Goal: Transaction & Acquisition: Purchase product/service

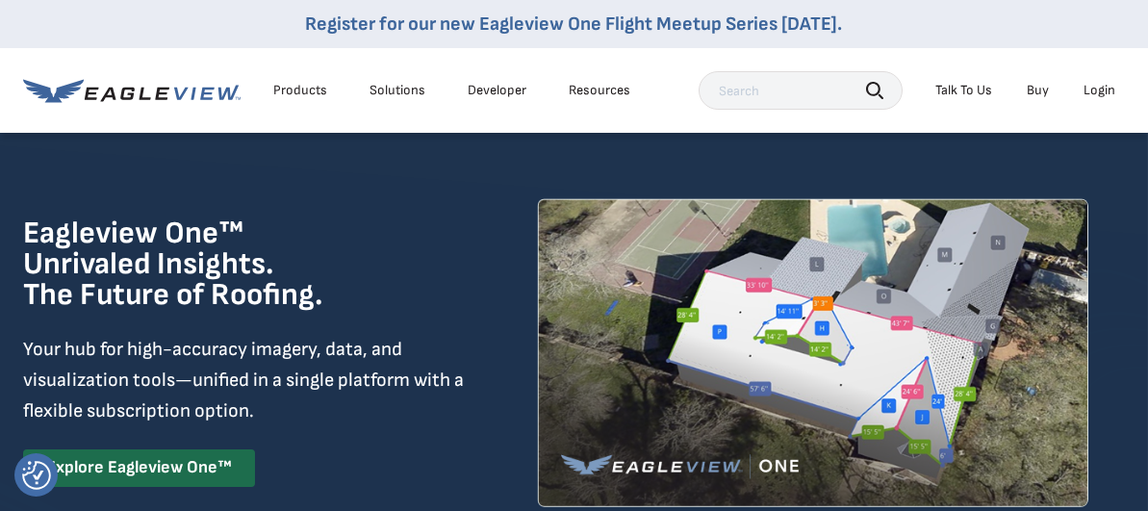
click at [1100, 86] on div "Login" at bounding box center [1099, 90] width 32 height 17
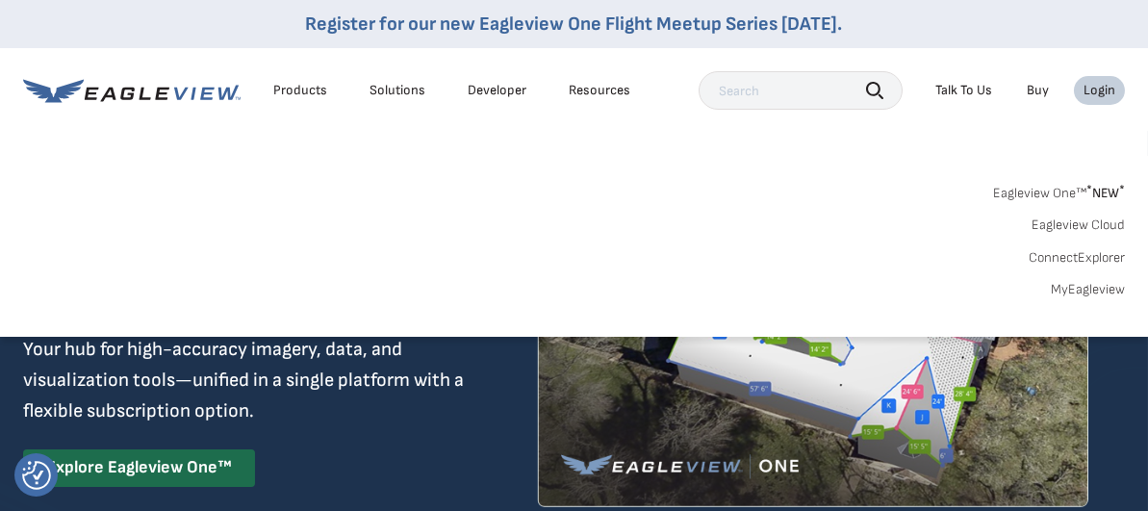
click at [1079, 286] on link "MyEagleview" at bounding box center [1087, 289] width 74 height 17
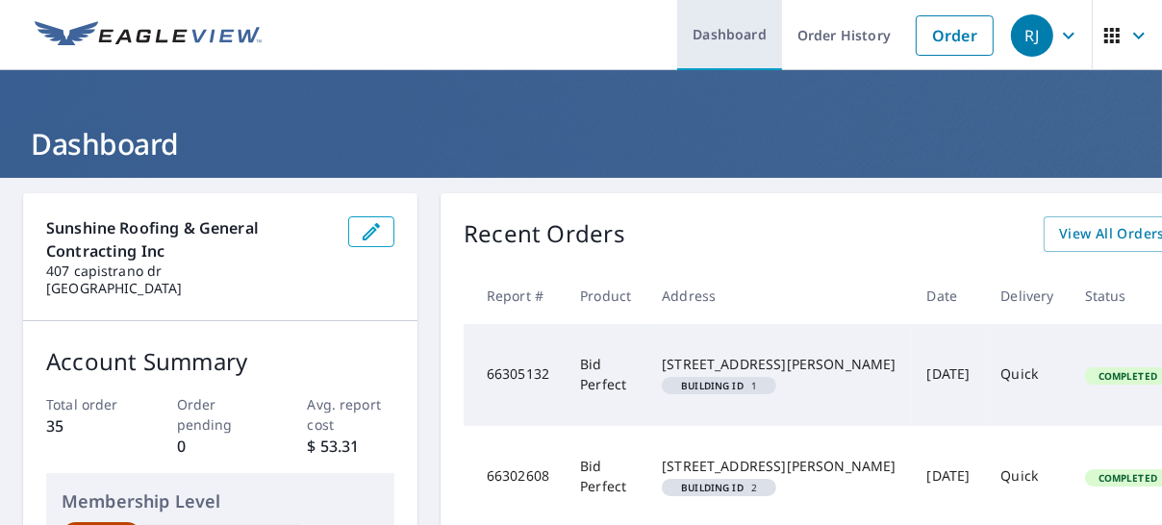
click at [739, 36] on link "Dashboard" at bounding box center [729, 35] width 105 height 70
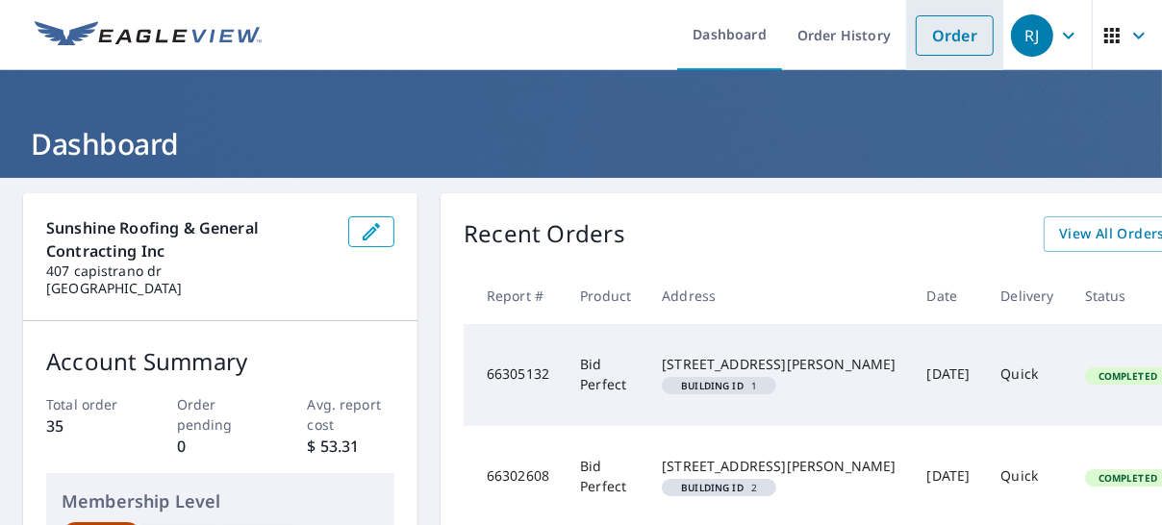
click at [920, 34] on link "Order" at bounding box center [955, 35] width 78 height 40
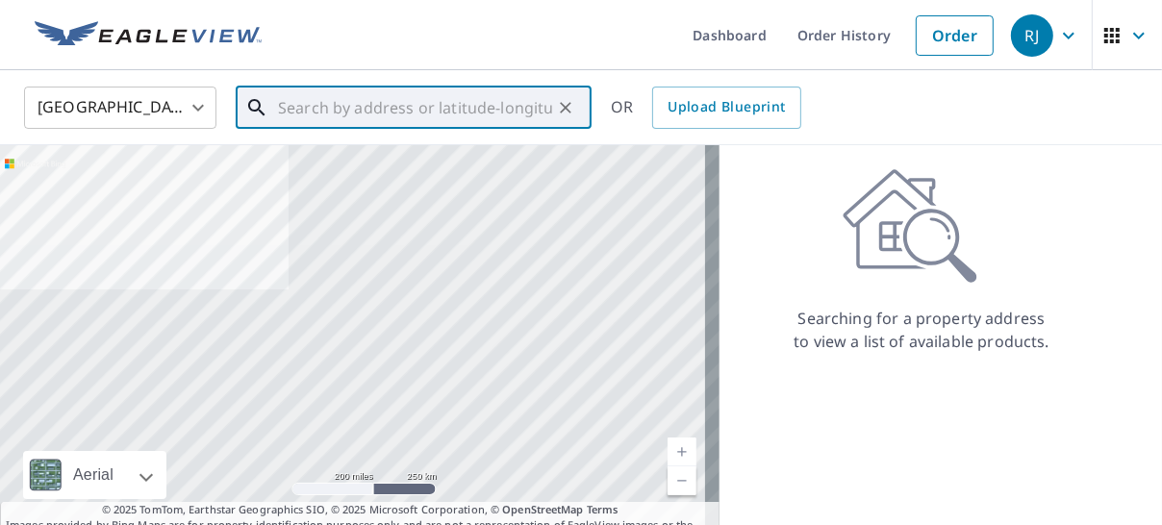
click at [353, 103] on input "text" at bounding box center [415, 108] width 274 height 54
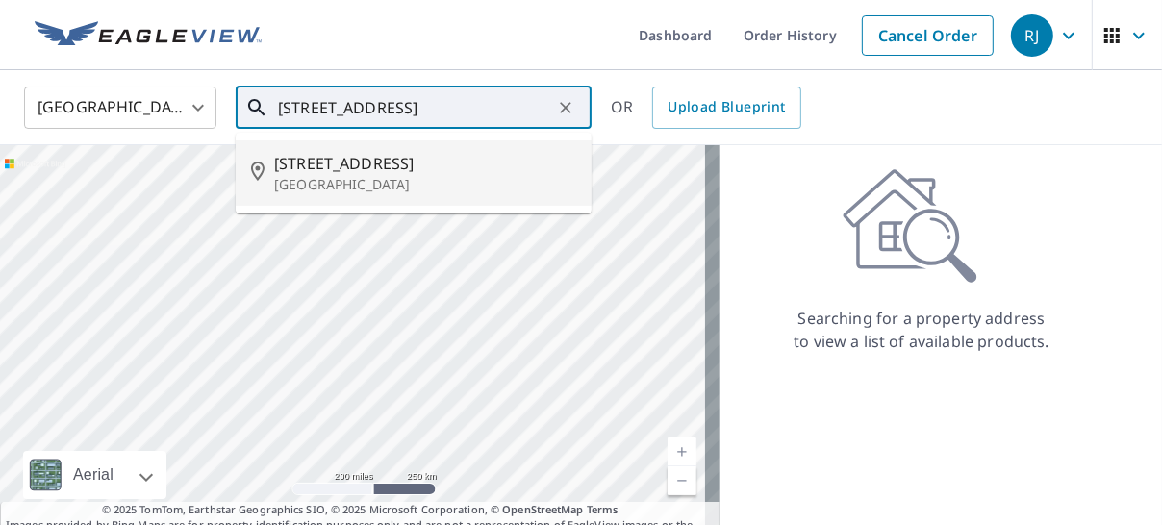
click at [381, 170] on span "[STREET_ADDRESS]" at bounding box center [425, 163] width 302 height 23
type input "[STREET_ADDRESS]"
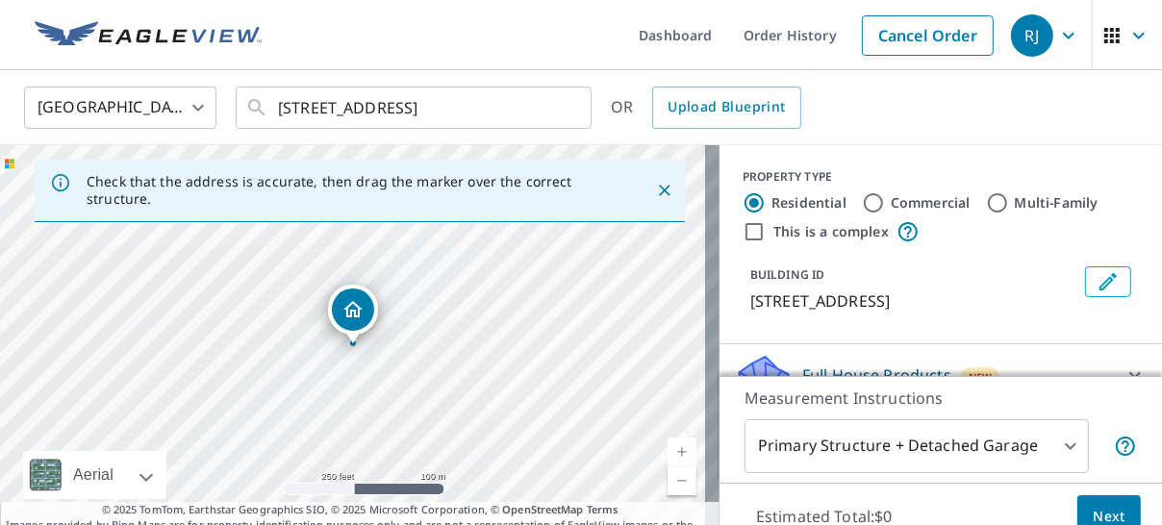
click at [659, 191] on icon "Close" at bounding box center [665, 191] width 12 height 12
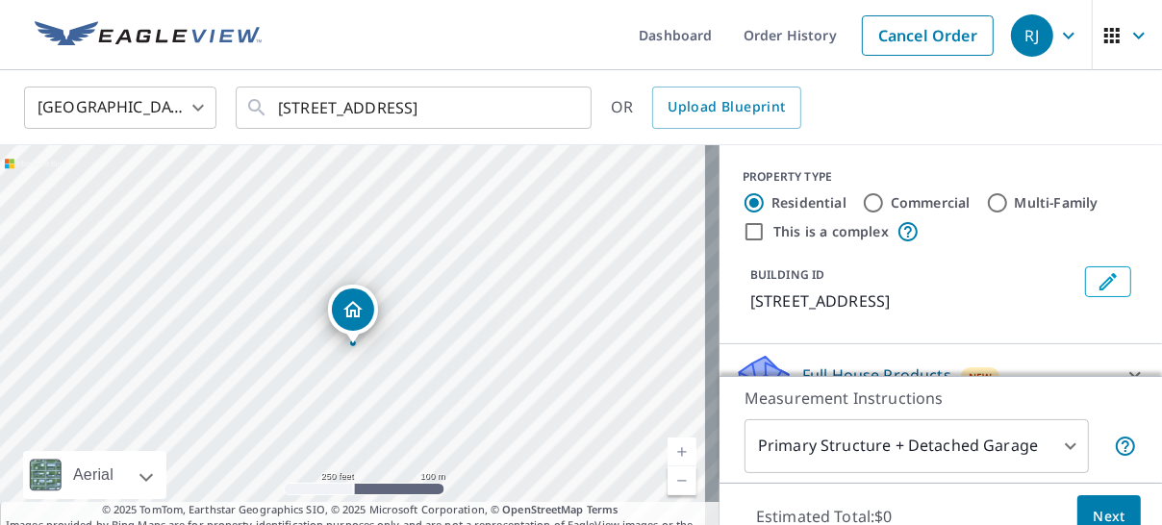
click at [670, 450] on link "Current Level 17, Zoom In" at bounding box center [682, 452] width 29 height 29
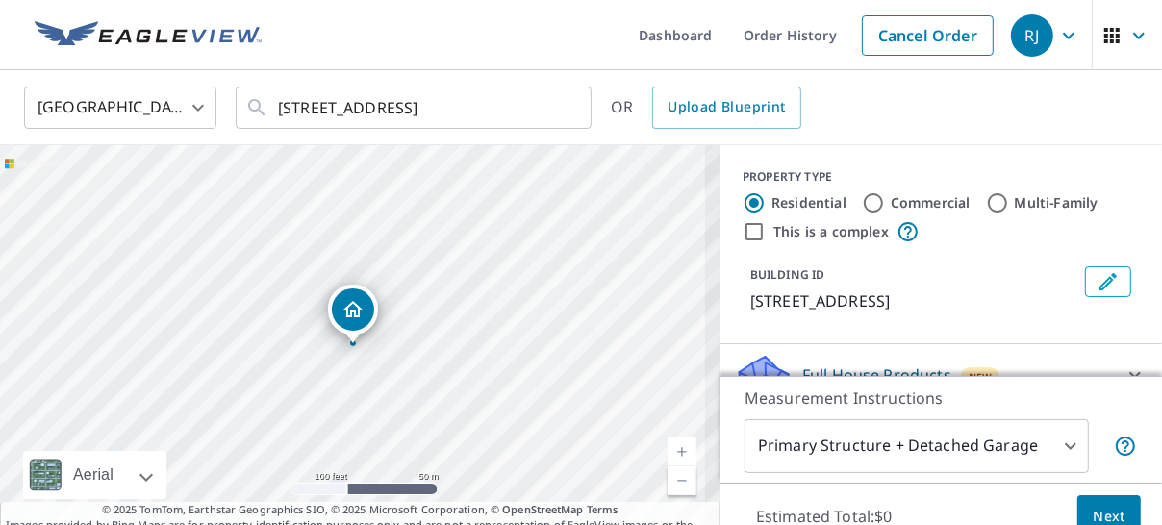
click at [670, 449] on link "Current Level 18, Zoom In" at bounding box center [682, 452] width 29 height 29
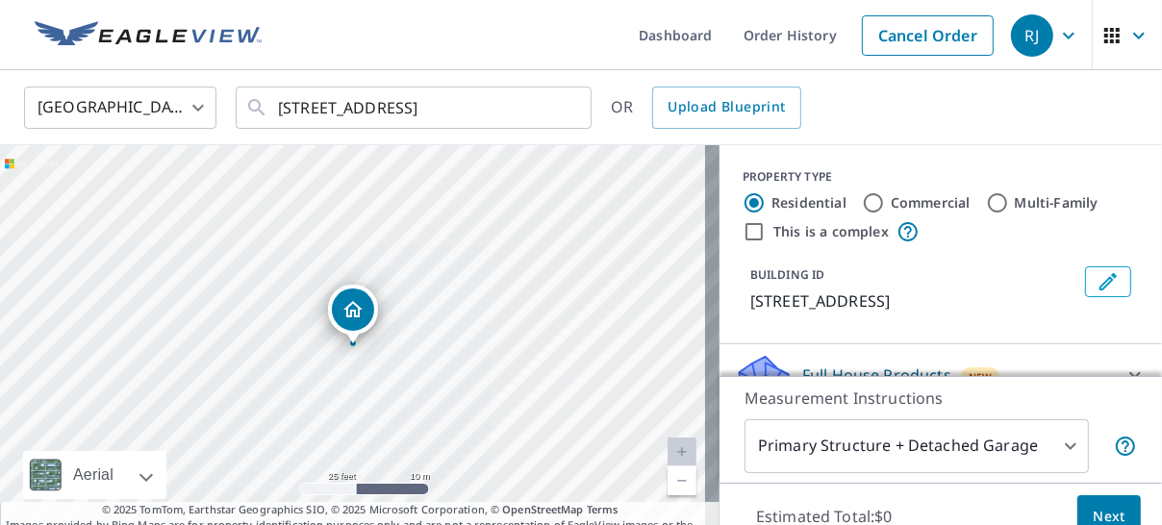
click at [670, 448] on link "Current Level 20, Zoom In Disabled" at bounding box center [682, 452] width 29 height 29
drag, startPoint x: 586, startPoint y: 365, endPoint x: 633, endPoint y: 283, distance: 94.4
click at [633, 283] on div "[STREET_ADDRESS]" at bounding box center [360, 347] width 720 height 404
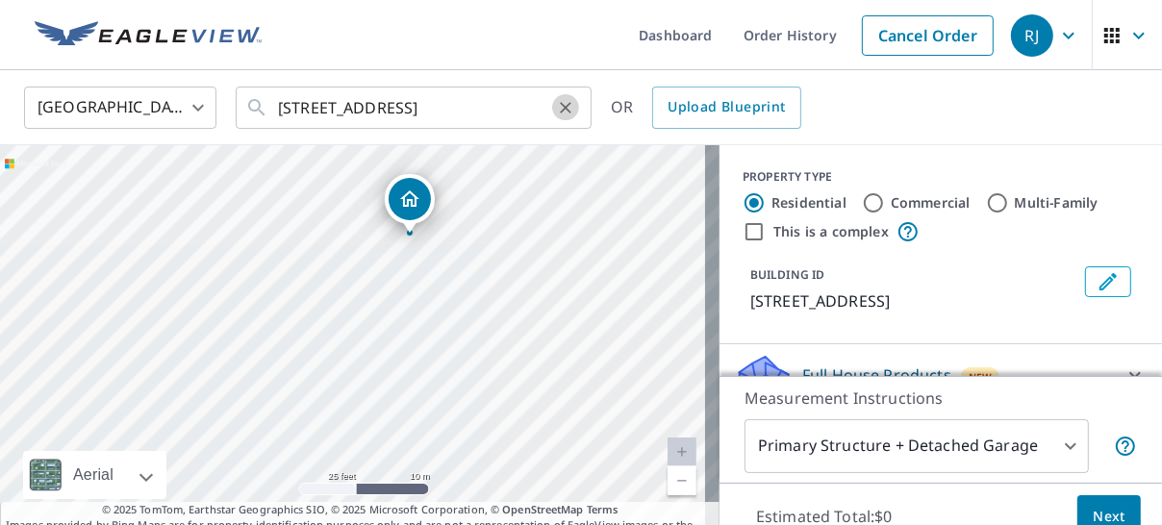
click at [558, 102] on icon "Clear" at bounding box center [565, 107] width 19 height 19
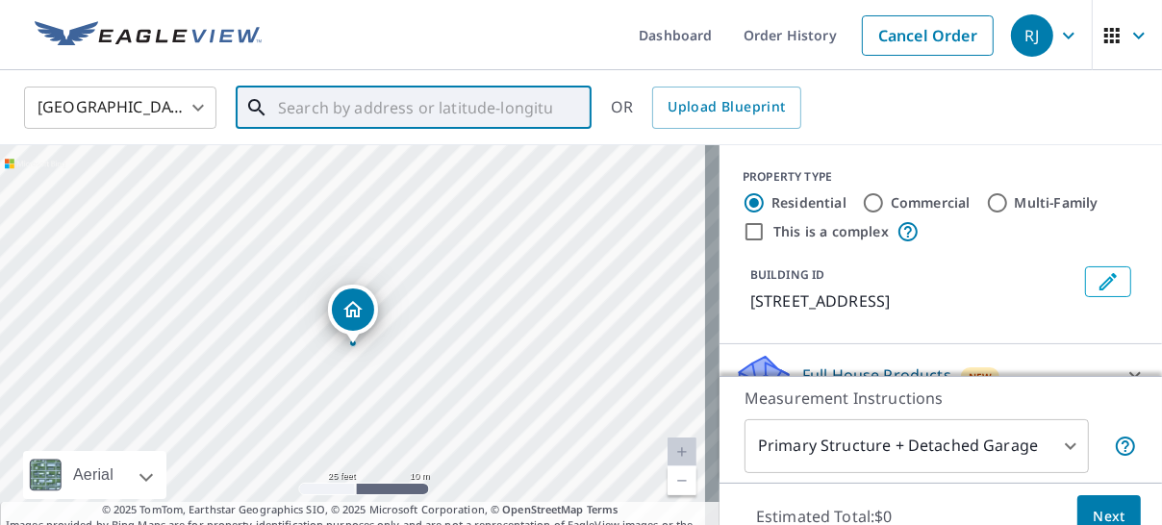
click at [460, 111] on input "text" at bounding box center [415, 108] width 274 height 54
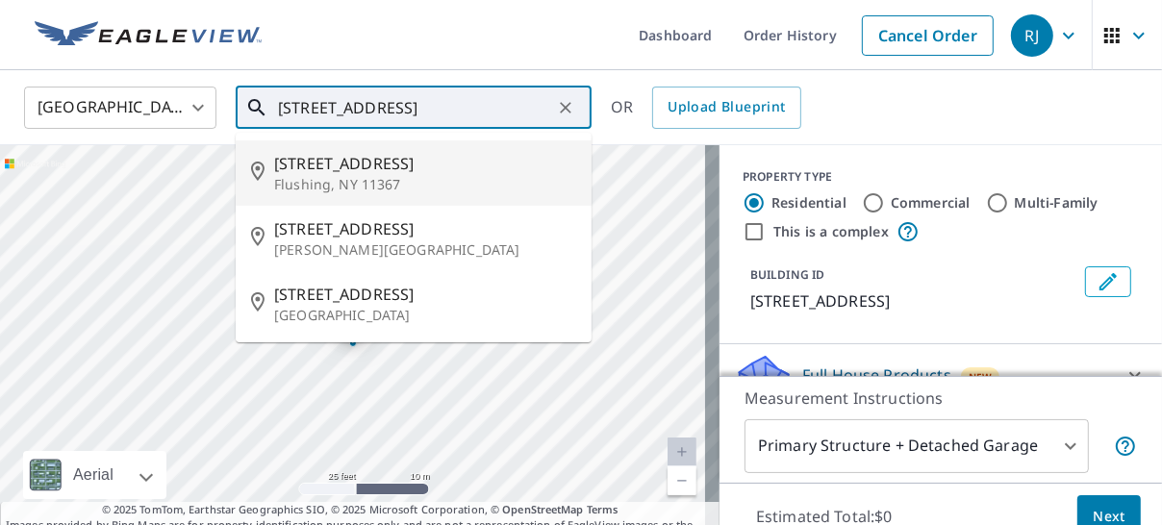
click at [453, 102] on input "[STREET_ADDRESS]" at bounding box center [415, 108] width 274 height 54
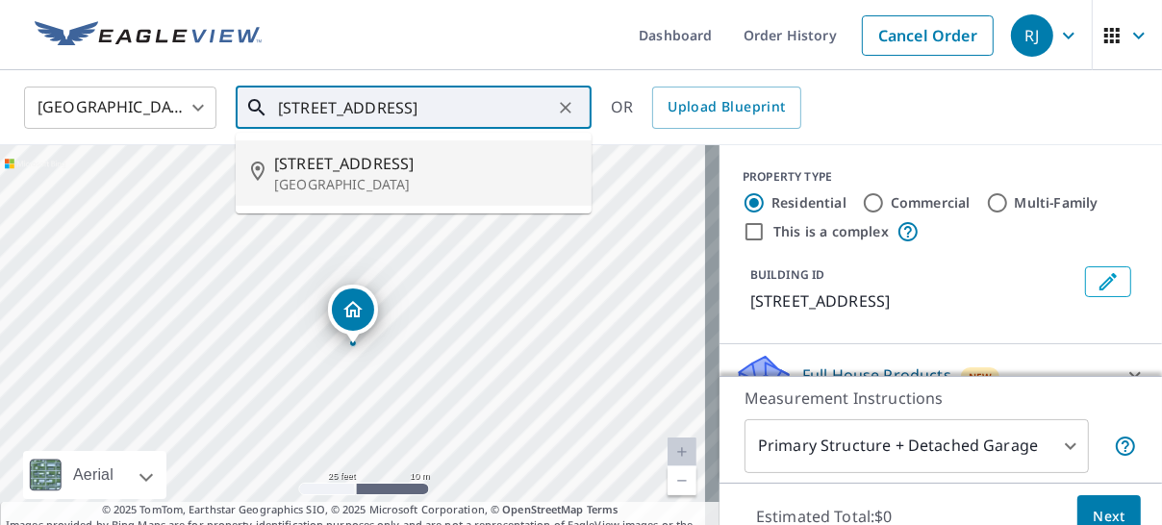
click at [364, 156] on span "[STREET_ADDRESS]" at bounding box center [425, 163] width 302 height 23
type input "[STREET_ADDRESS]"
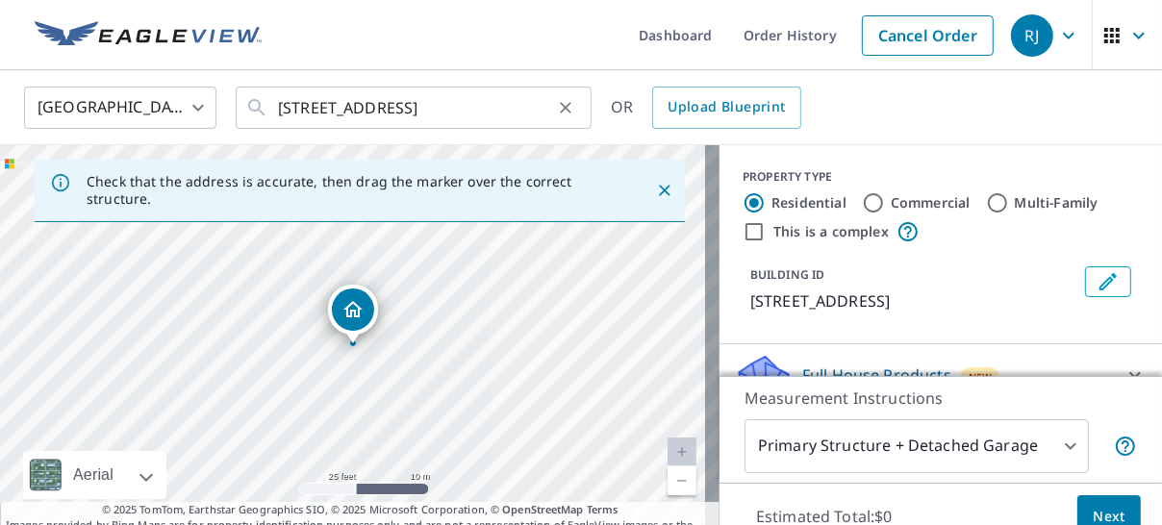
drag, startPoint x: 276, startPoint y: 105, endPoint x: 453, endPoint y: 114, distance: 177.3
click at [453, 114] on div "[STREET_ADDRESS] ​" at bounding box center [414, 108] width 356 height 42
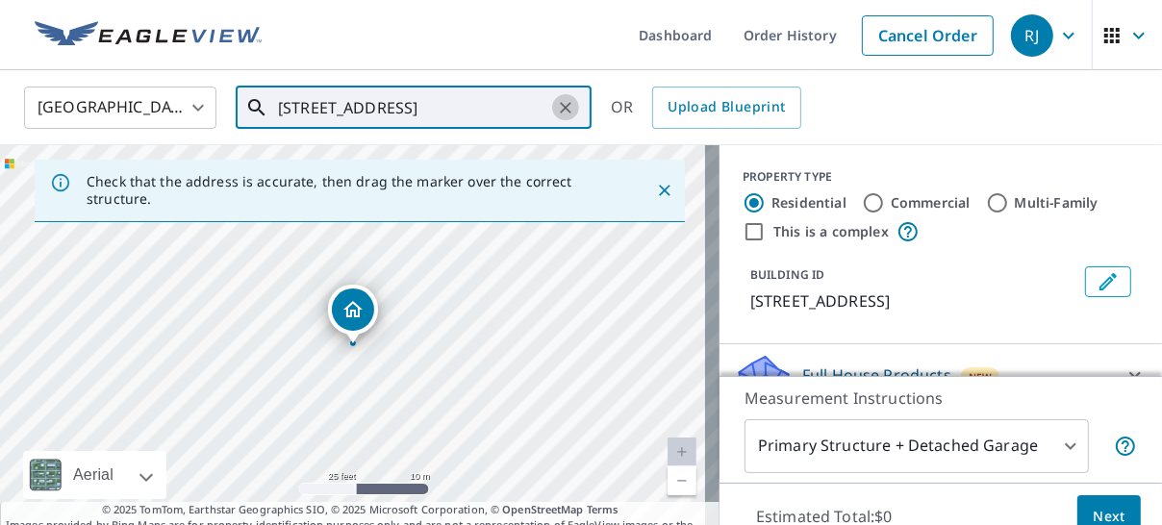
click at [563, 106] on icon "Clear" at bounding box center [565, 107] width 19 height 19
click at [495, 107] on input "text" at bounding box center [415, 108] width 274 height 54
type input "7"
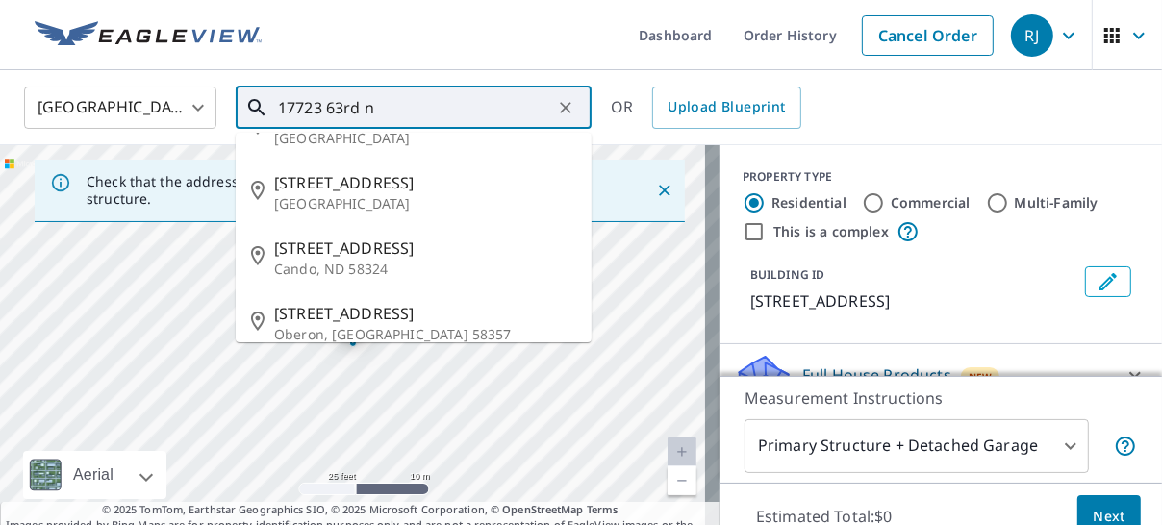
scroll to position [132, 0]
click at [460, 110] on input "17723 63rd n" at bounding box center [415, 108] width 274 height 54
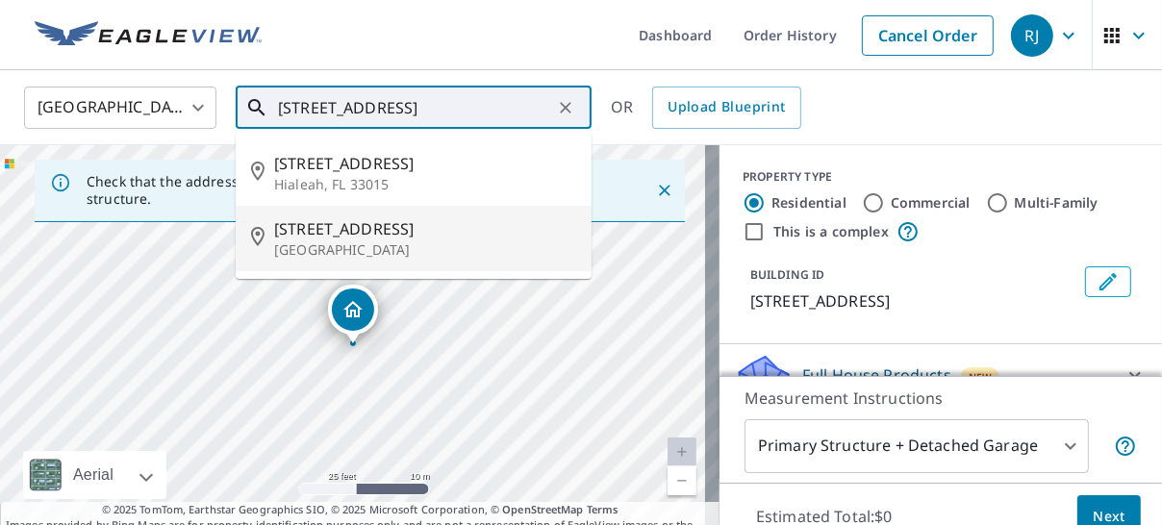
click at [363, 229] on span "[STREET_ADDRESS]" at bounding box center [425, 228] width 302 height 23
type input "[STREET_ADDRESS]"
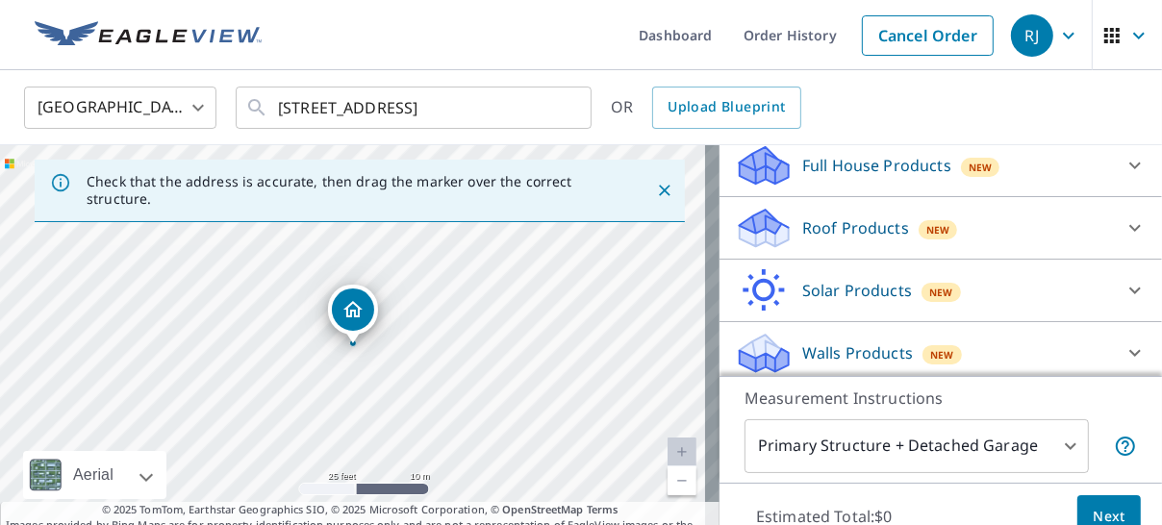
scroll to position [215, 0]
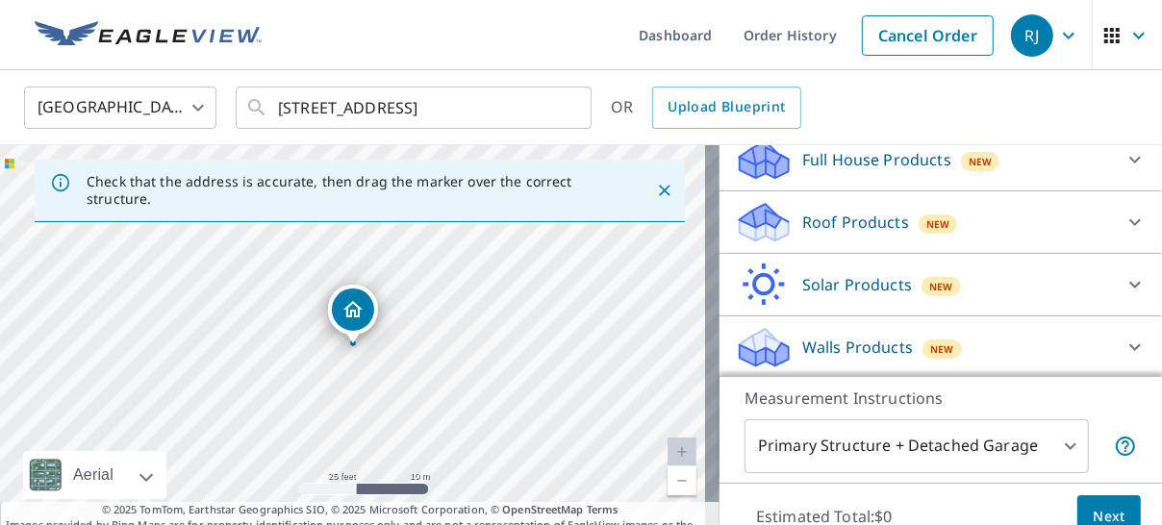
click at [817, 215] on p "Roof Products" at bounding box center [855, 222] width 107 height 23
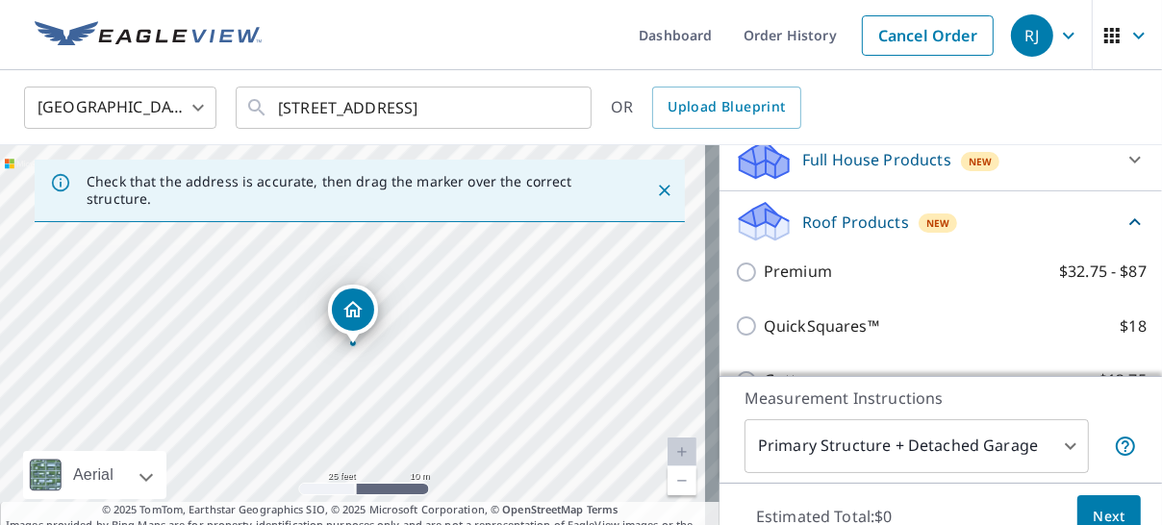
click at [926, 219] on span "New" at bounding box center [938, 222] width 24 height 15
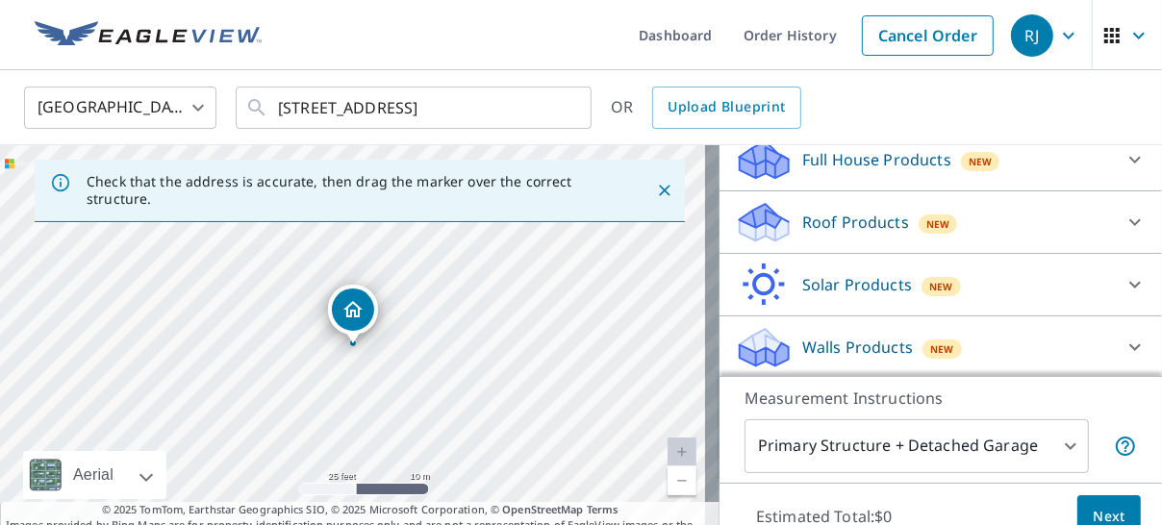
click at [759, 214] on icon at bounding box center [764, 216] width 49 height 24
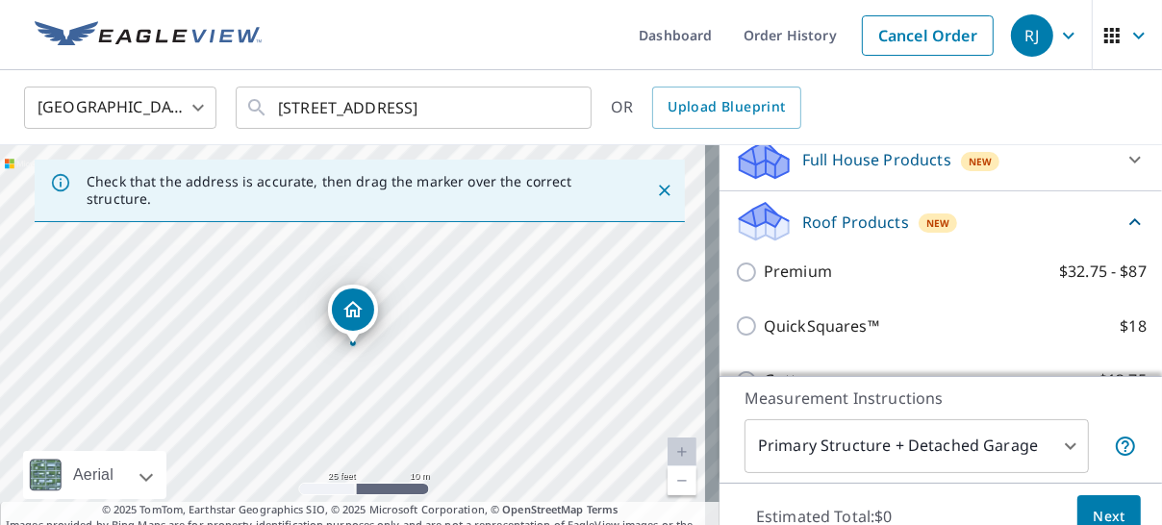
click at [655, 190] on icon "Close" at bounding box center [664, 190] width 19 height 19
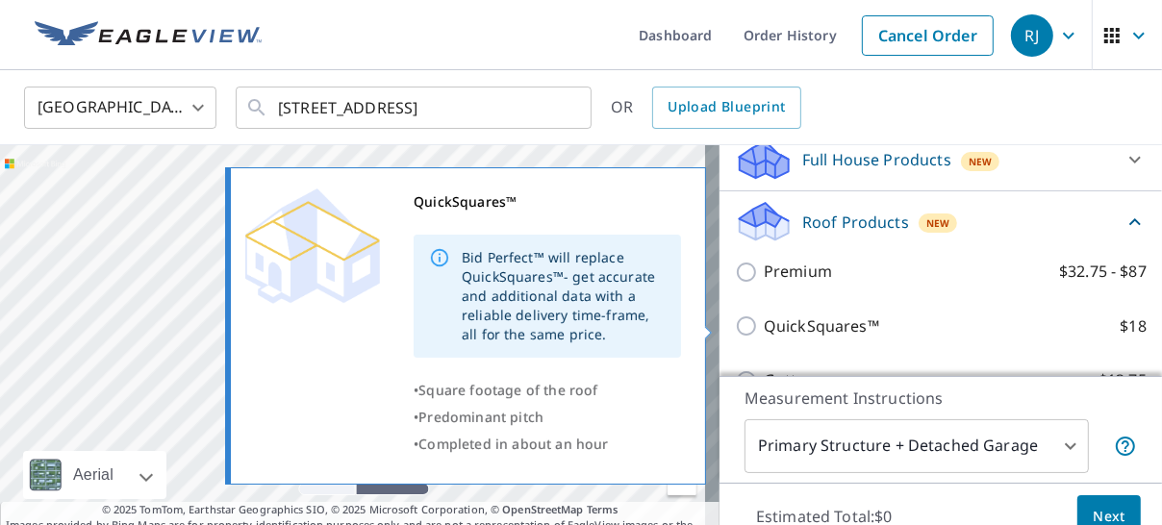
click at [805, 323] on p "QuickSquares™" at bounding box center [821, 327] width 115 height 24
click at [764, 323] on input "QuickSquares™ $18" at bounding box center [749, 326] width 29 height 23
checkbox input "true"
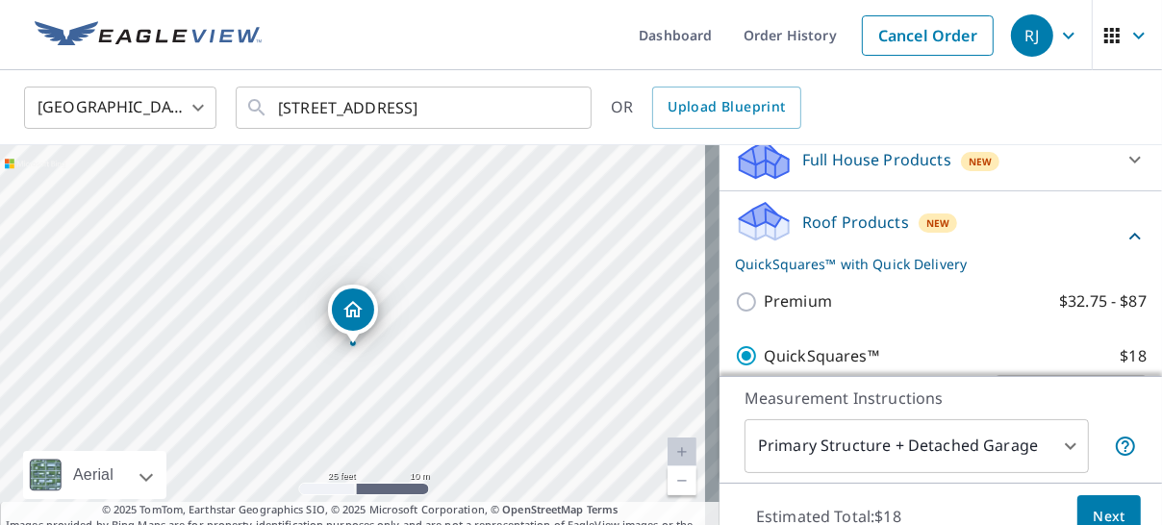
click at [747, 209] on icon at bounding box center [764, 215] width 49 height 24
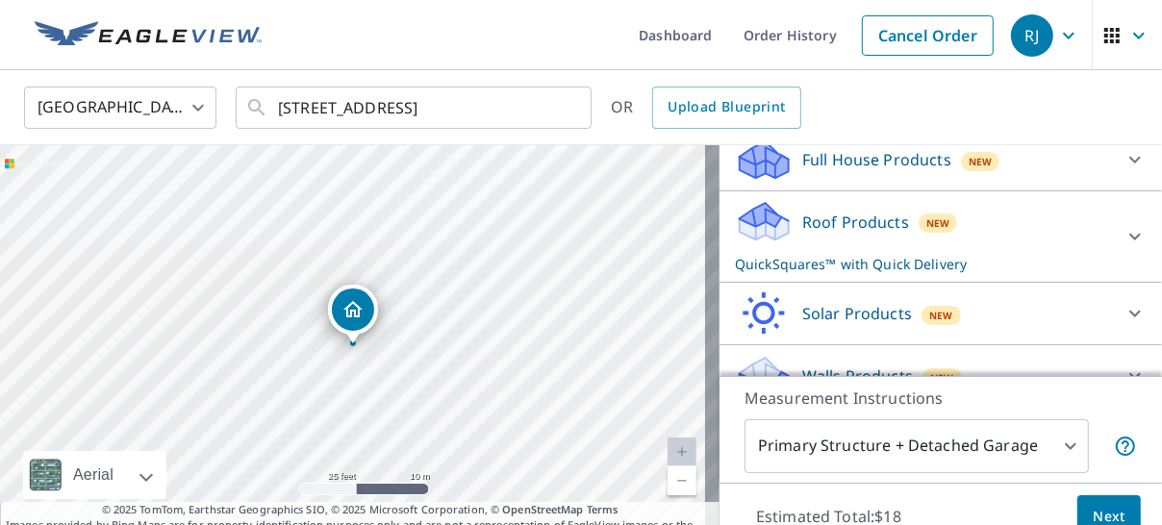
click at [878, 218] on p "Roof Products" at bounding box center [855, 222] width 107 height 23
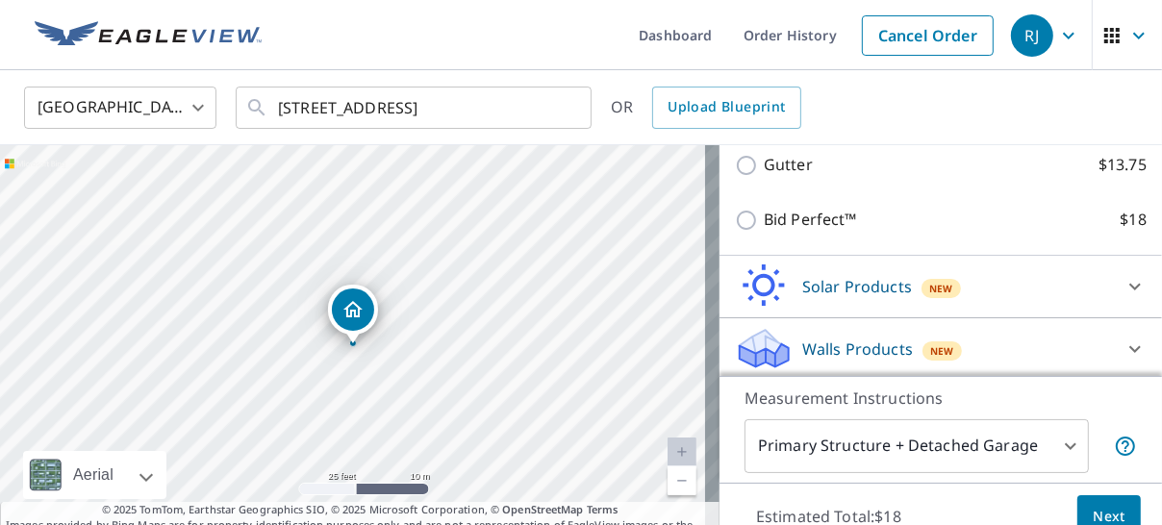
scroll to position [507, 0]
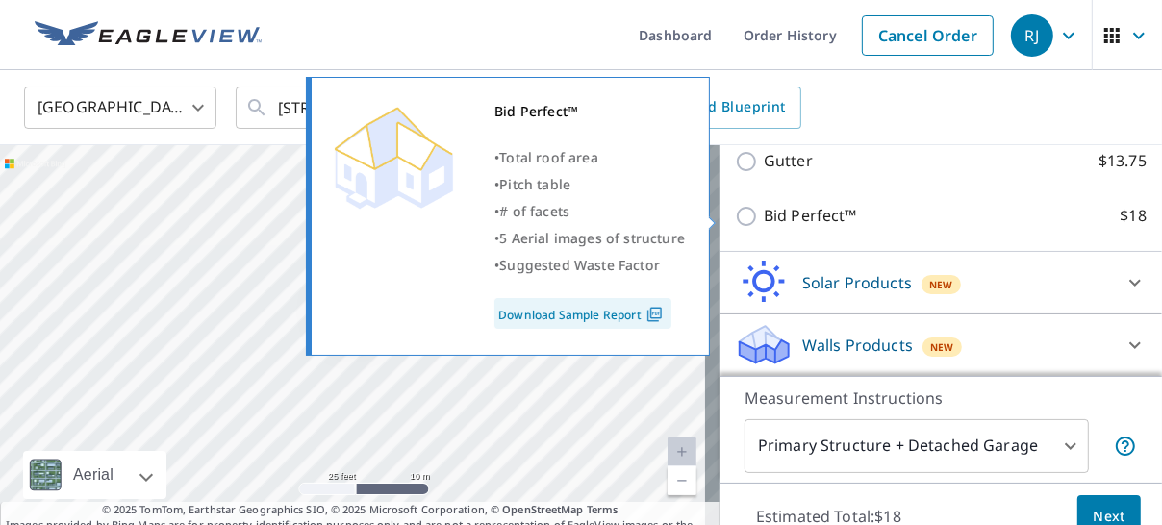
click at [787, 214] on p "Bid Perfect™" at bounding box center [810, 216] width 93 height 24
click at [764, 214] on input "Bid Perfect™ $18" at bounding box center [749, 216] width 29 height 23
checkbox input "true"
checkbox input "false"
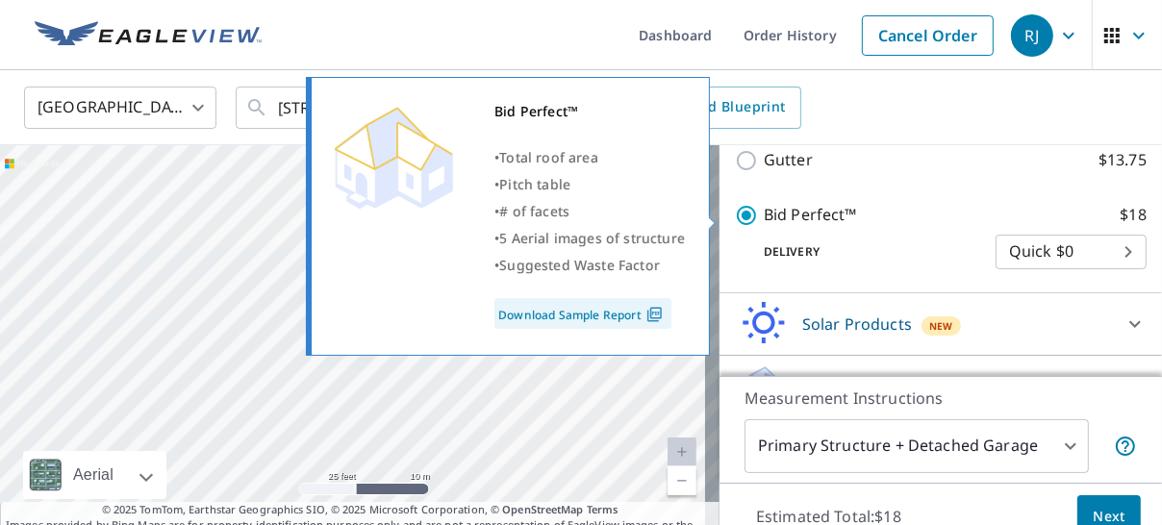
click at [627, 313] on link "Download Sample Report" at bounding box center [582, 313] width 177 height 31
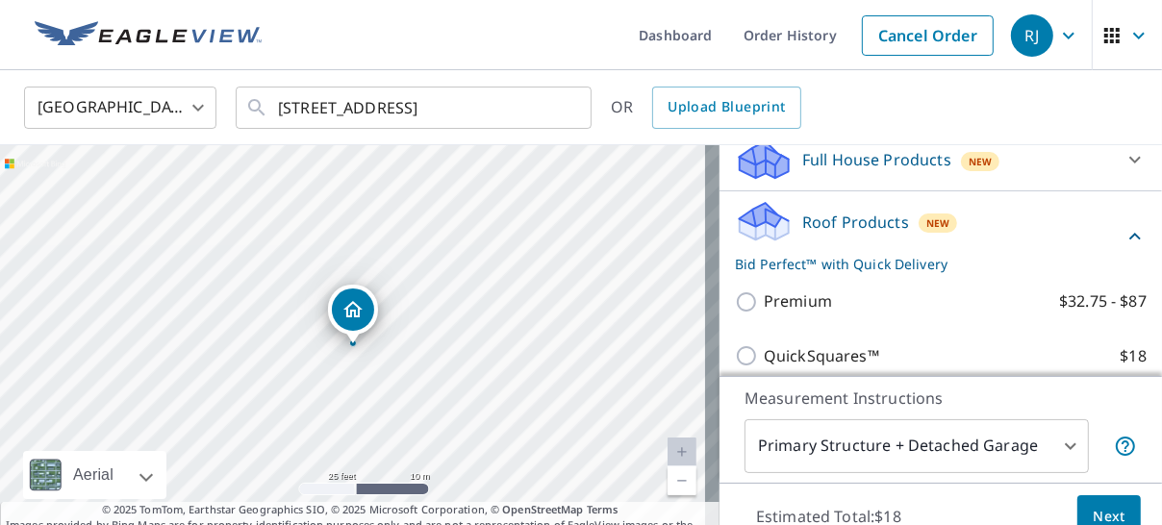
scroll to position [230, 0]
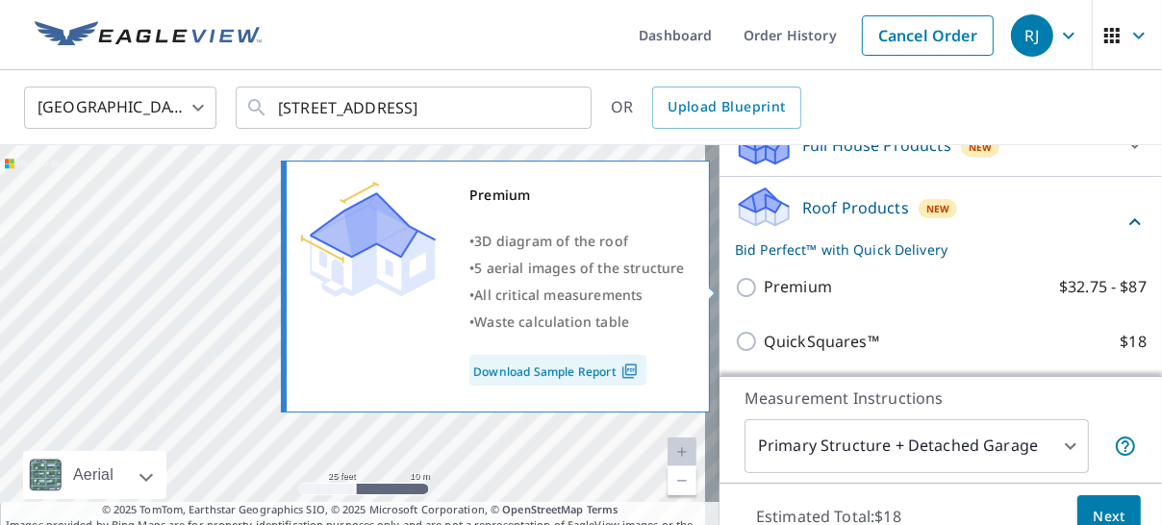
click at [618, 366] on img at bounding box center [630, 371] width 26 height 17
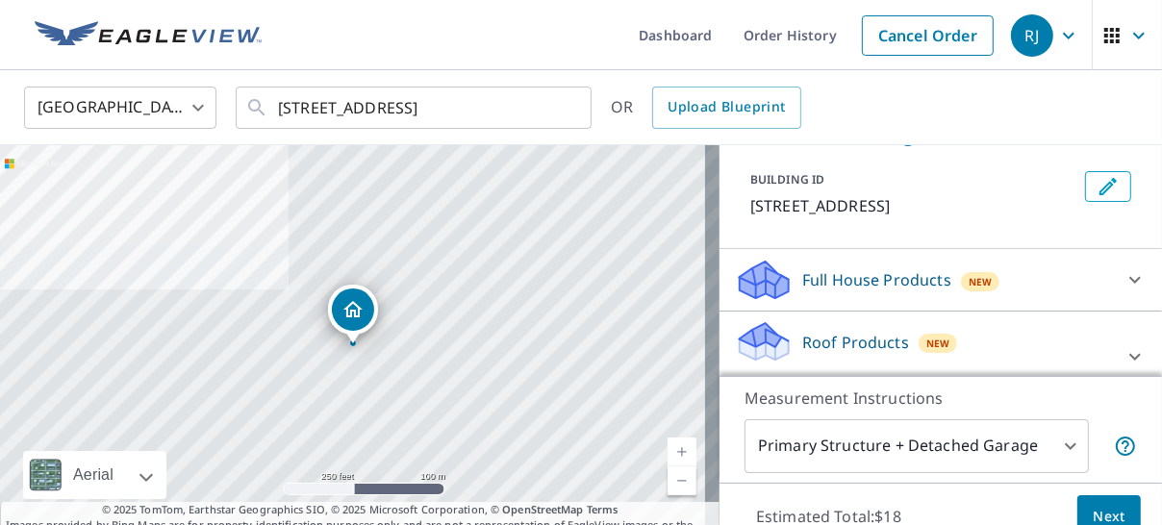
scroll to position [97, 0]
click at [767, 274] on icon at bounding box center [764, 284] width 49 height 23
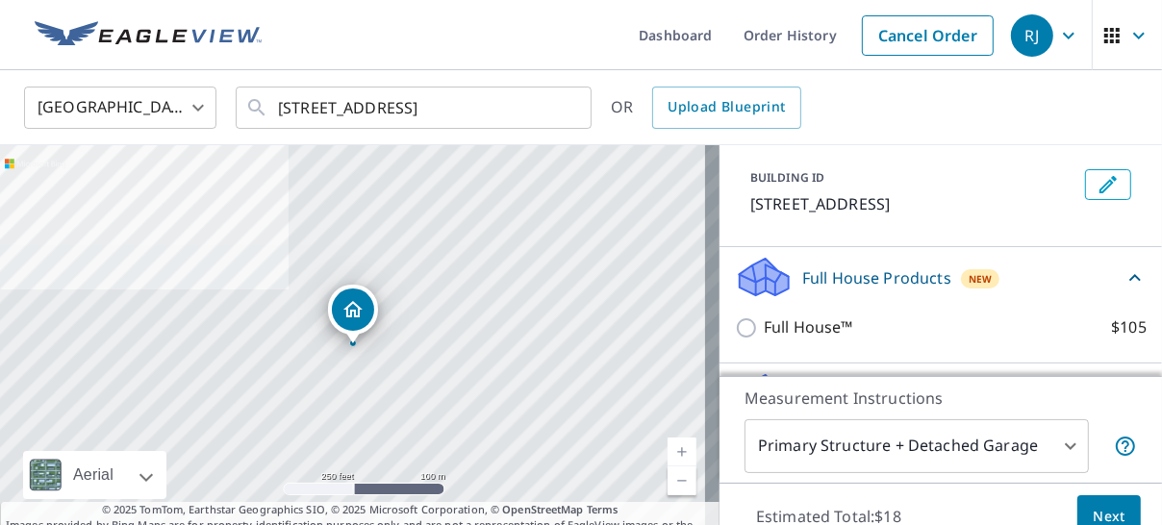
click at [839, 274] on p "Full House Products" at bounding box center [876, 277] width 149 height 23
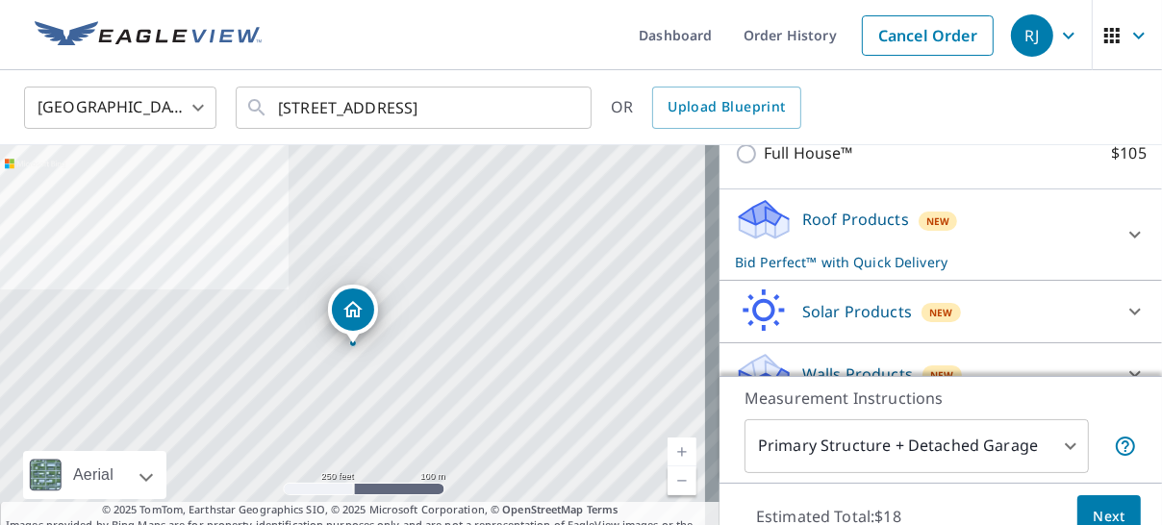
scroll to position [281, 0]
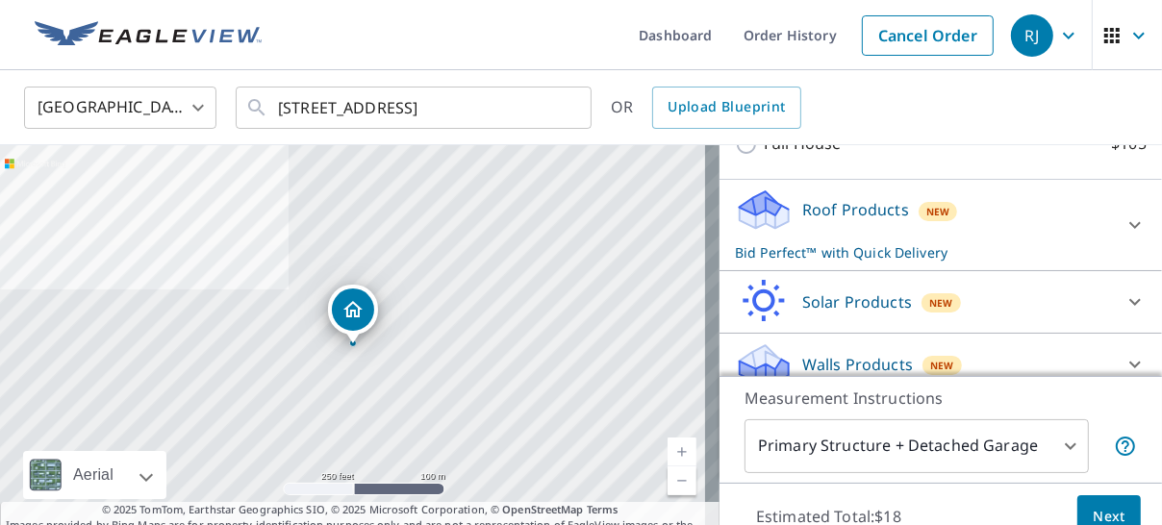
click at [831, 246] on p "Bid Perfect™ with Quick Delivery" at bounding box center [923, 252] width 377 height 20
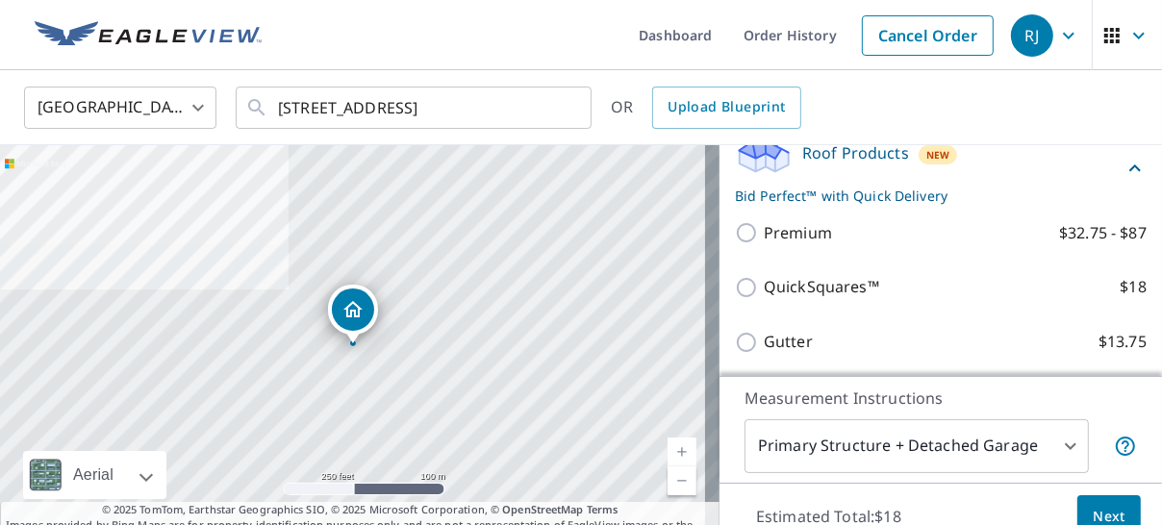
scroll to position [341, 0]
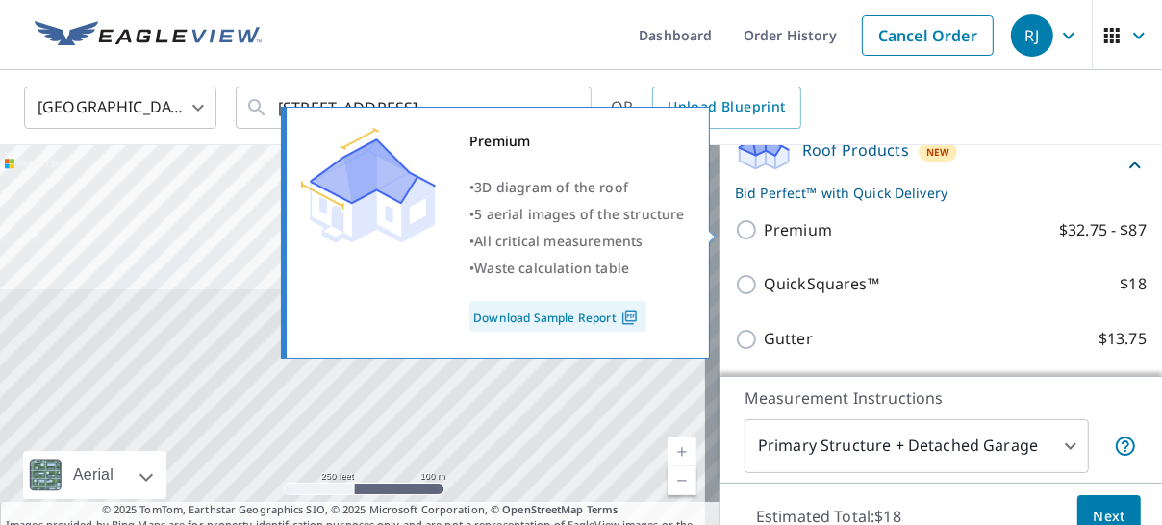
click at [568, 314] on link "Download Sample Report" at bounding box center [557, 316] width 177 height 31
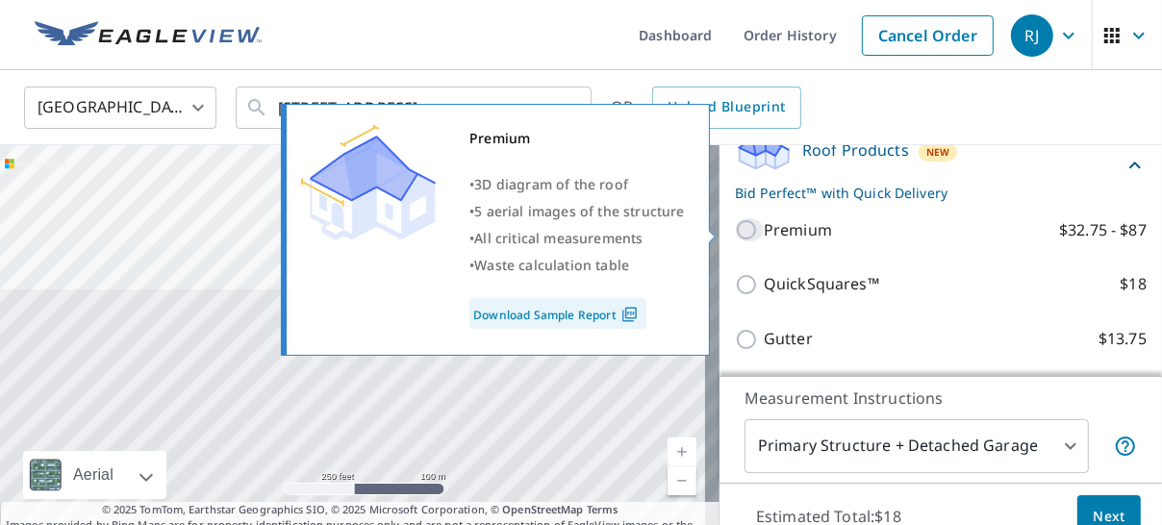
click at [738, 225] on input "Premium $32.75 - $87" at bounding box center [749, 229] width 29 height 23
checkbox input "true"
checkbox input "false"
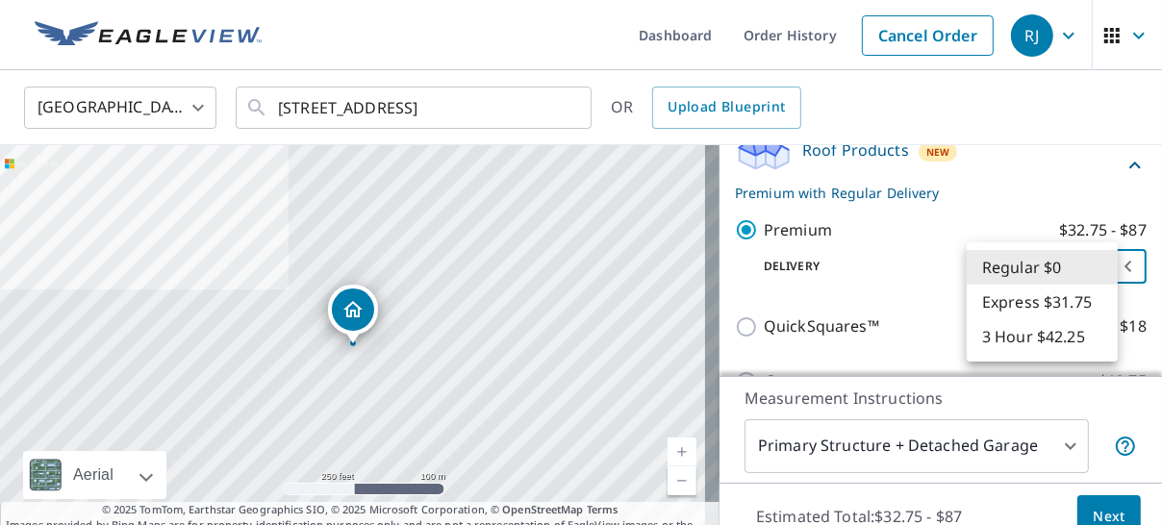
click at [1094, 269] on body "RJ RJ Dashboard Order History Cancel Order RJ United States US ​ 17723 63rd Rd …" at bounding box center [581, 262] width 1162 height 525
click at [1097, 272] on li "Regular $0" at bounding box center [1042, 267] width 151 height 35
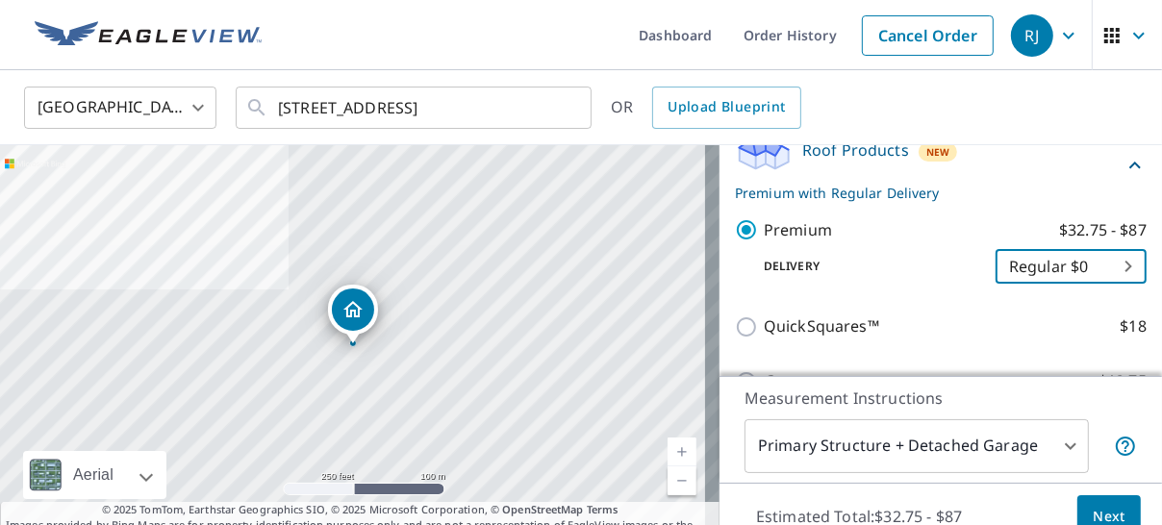
click at [1035, 183] on p "Premium with Regular Delivery" at bounding box center [929, 193] width 389 height 20
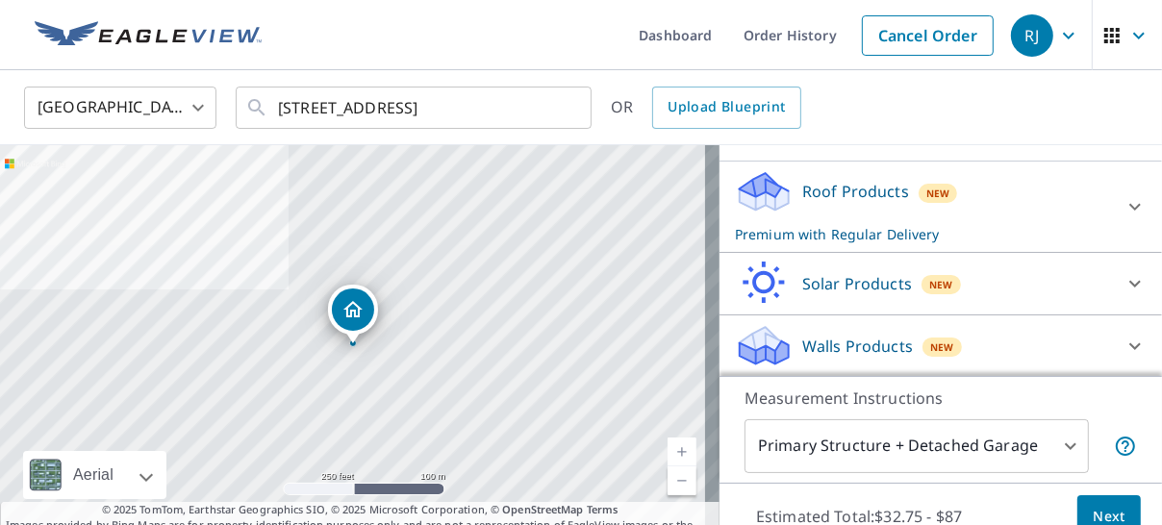
scroll to position [298, 0]
click at [917, 240] on p "Premium with Regular Delivery" at bounding box center [923, 235] width 377 height 20
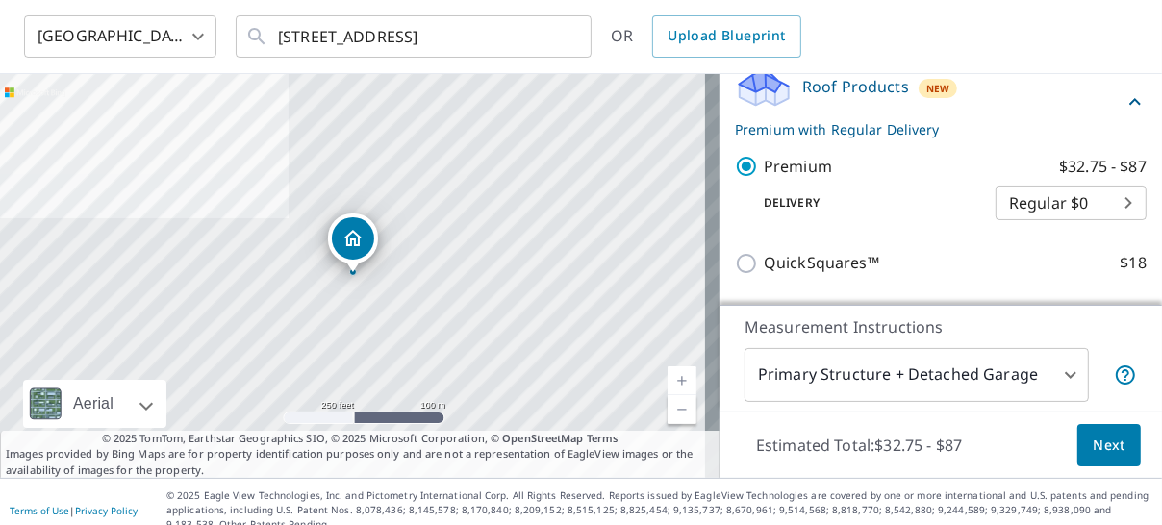
scroll to position [87, 0]
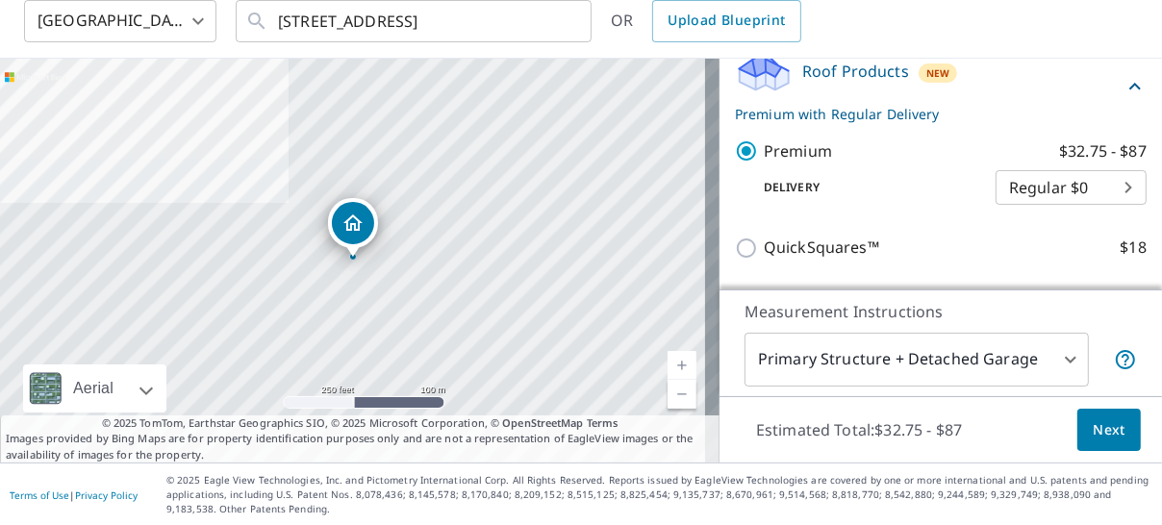
click at [1093, 419] on span "Next" at bounding box center [1109, 430] width 33 height 24
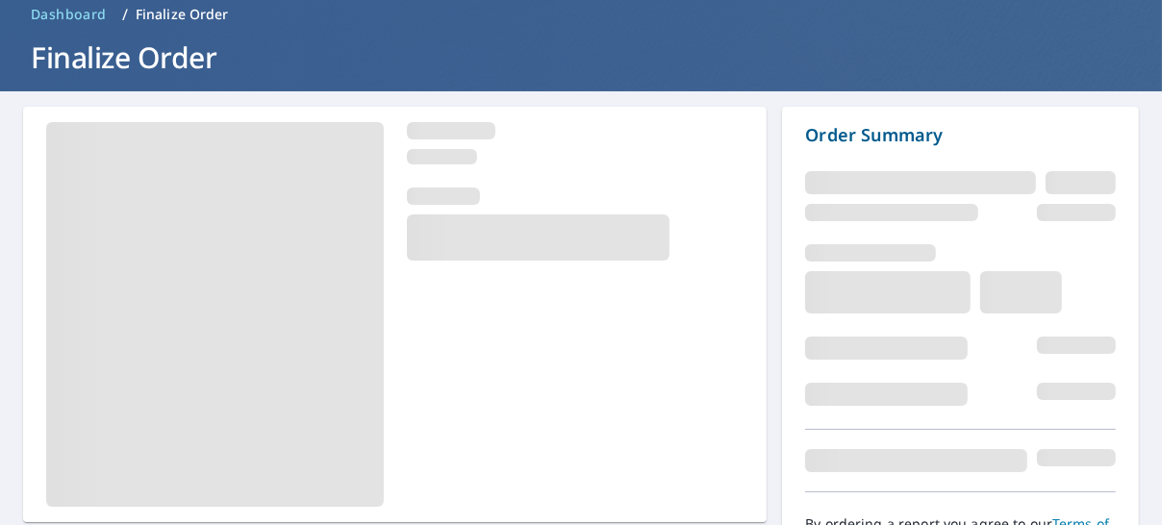
scroll to position [194, 0]
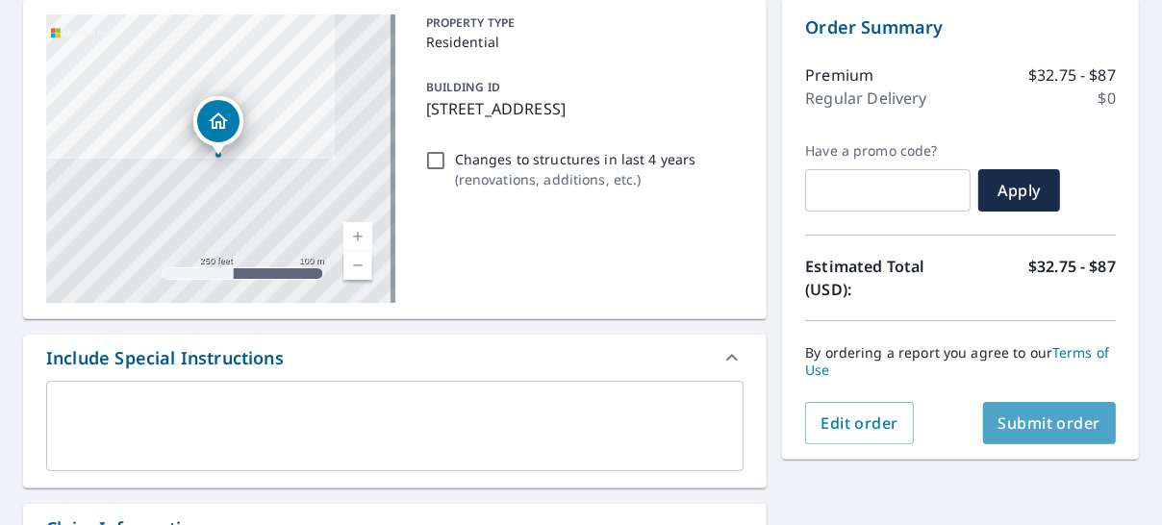
click at [1041, 432] on button "Submit order" at bounding box center [1050, 423] width 134 height 42
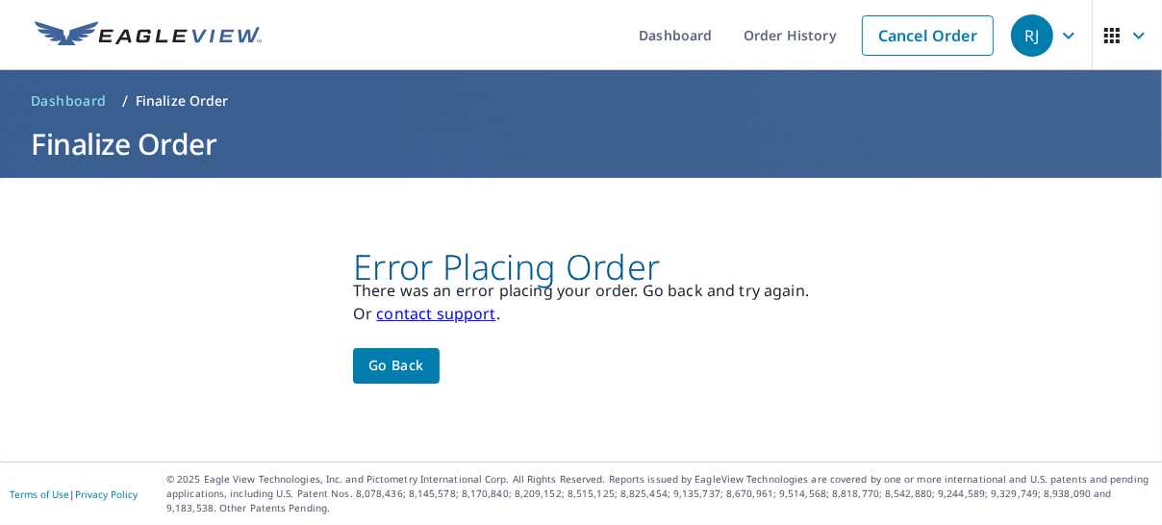
scroll to position [0, 0]
click at [409, 357] on span "Go back" at bounding box center [396, 366] width 56 height 24
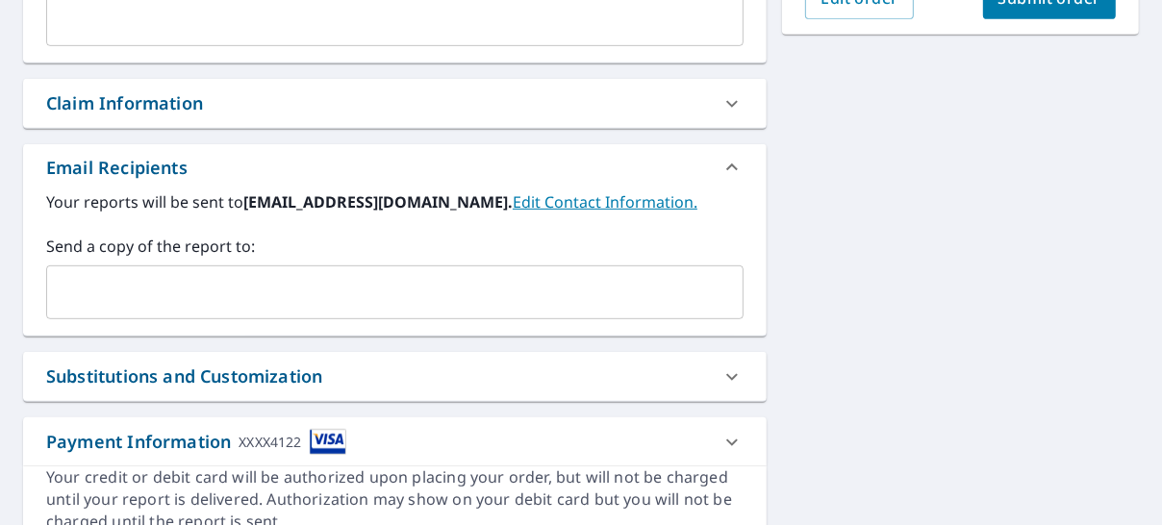
scroll to position [628, 0]
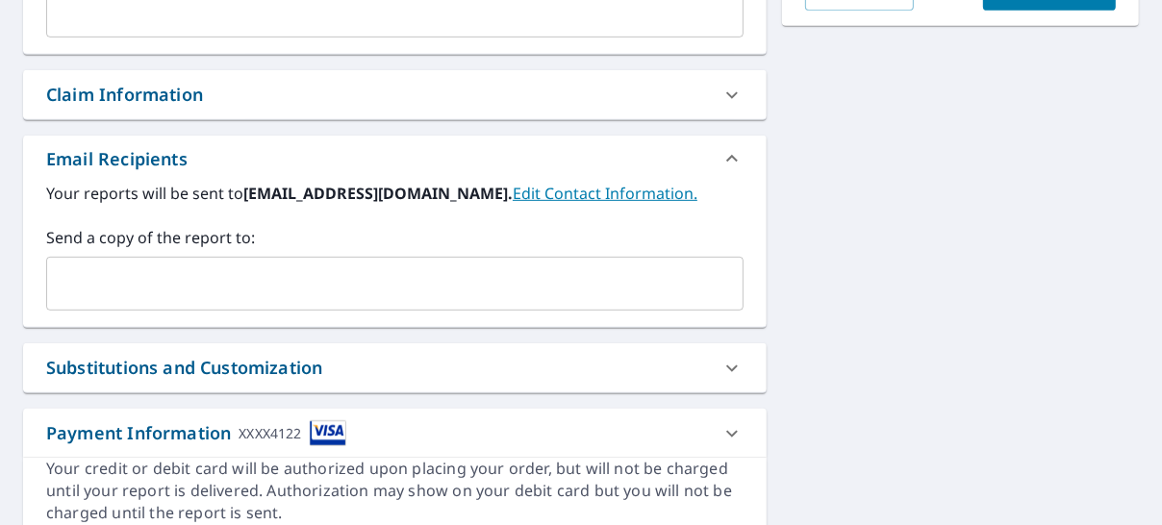
click at [353, 285] on input "text" at bounding box center [380, 283] width 651 height 37
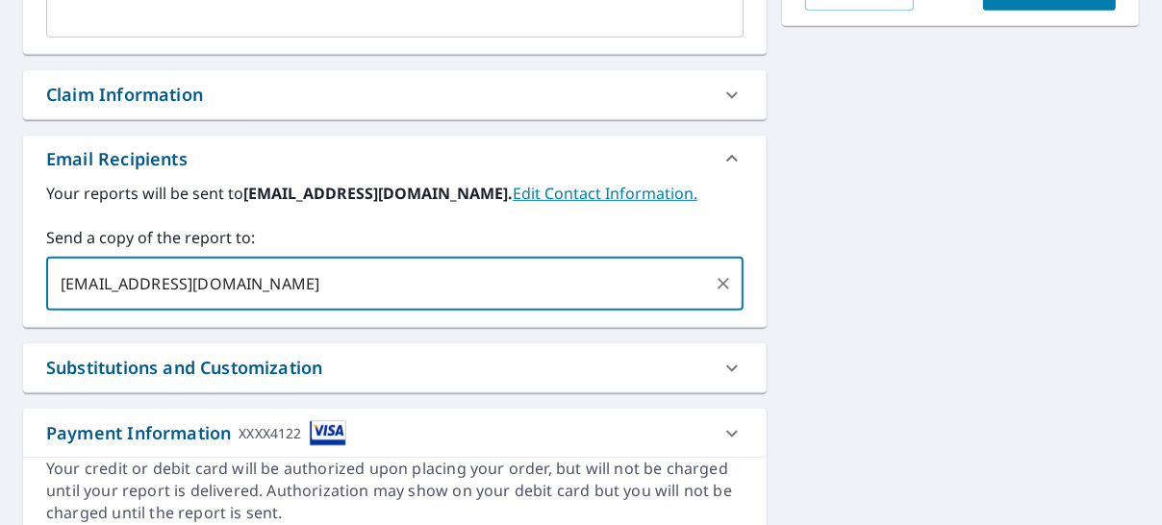
type input "sunshineroofing1973@gmail.com"
click at [472, 350] on div "Substitutions and Customization" at bounding box center [395, 367] width 744 height 49
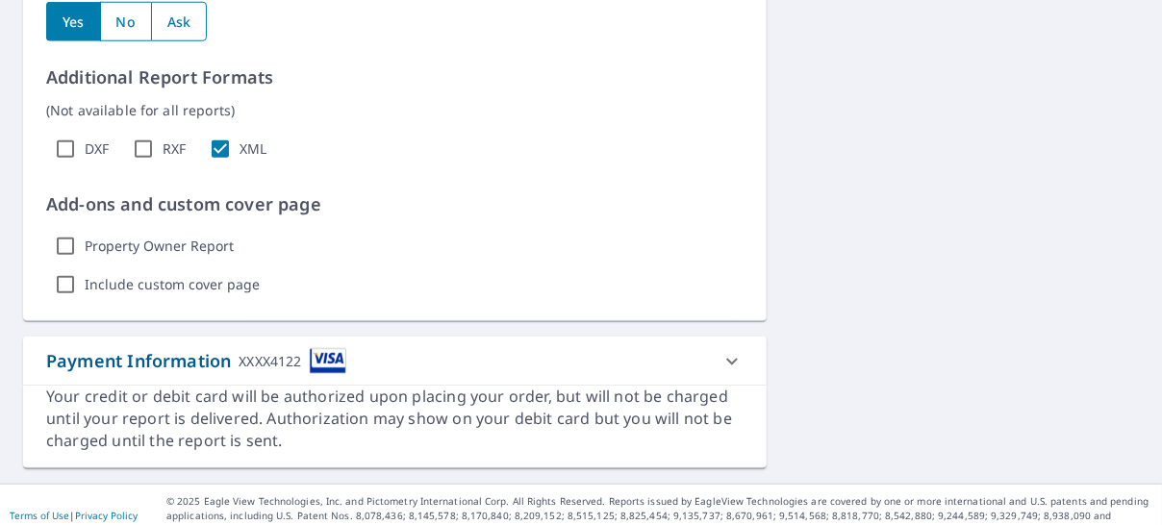
scroll to position [1304, 0]
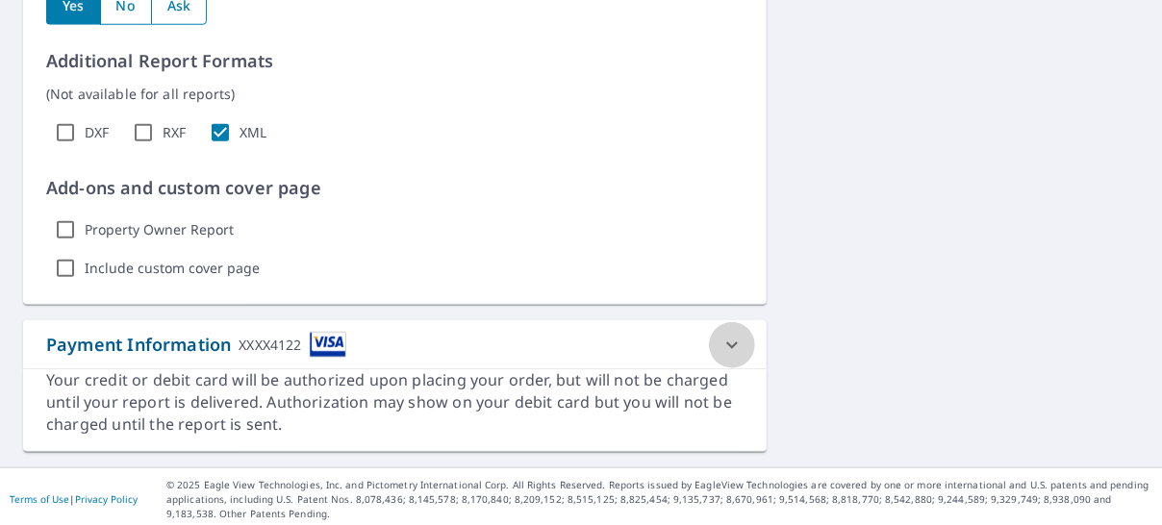
click at [720, 341] on icon at bounding box center [731, 345] width 23 height 23
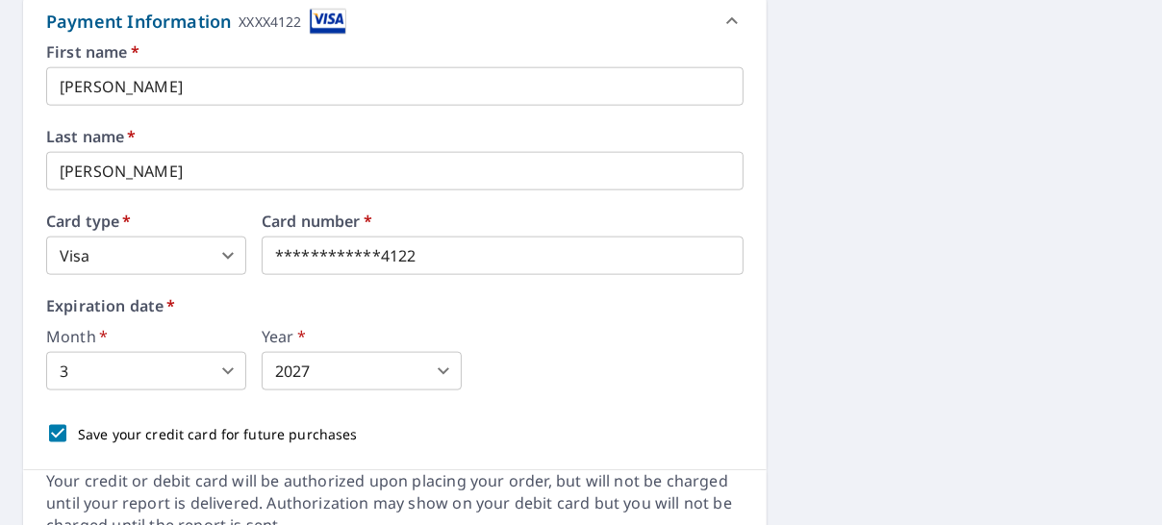
scroll to position [1647, 0]
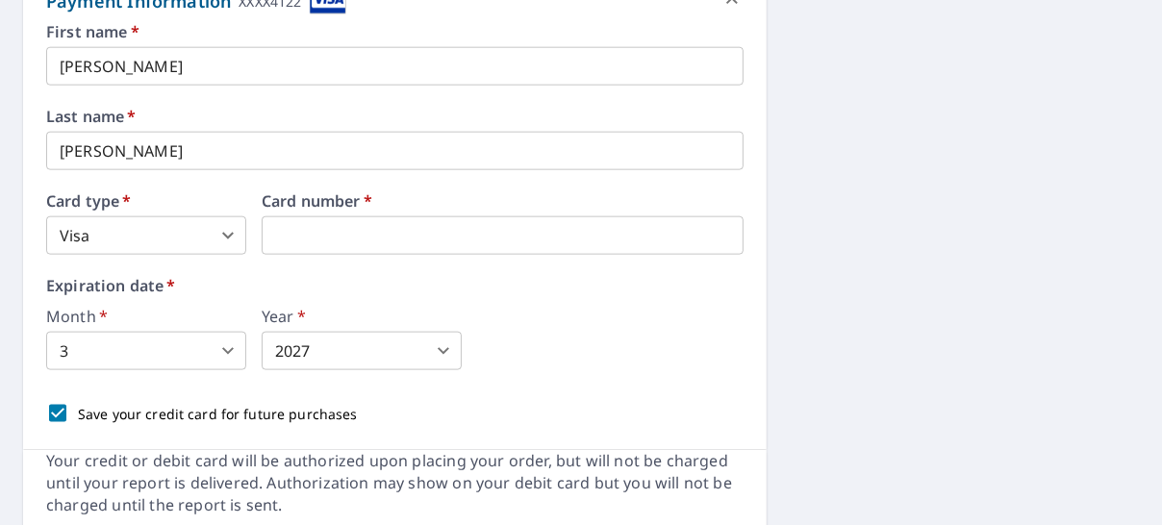
click at [471, 210] on div "Card number   *" at bounding box center [503, 224] width 482 height 62
click at [229, 350] on body "RJ RJ Dashboard Order History Cancel Order RJ Dashboard / Finalize Order Finali…" at bounding box center [581, 262] width 1162 height 525
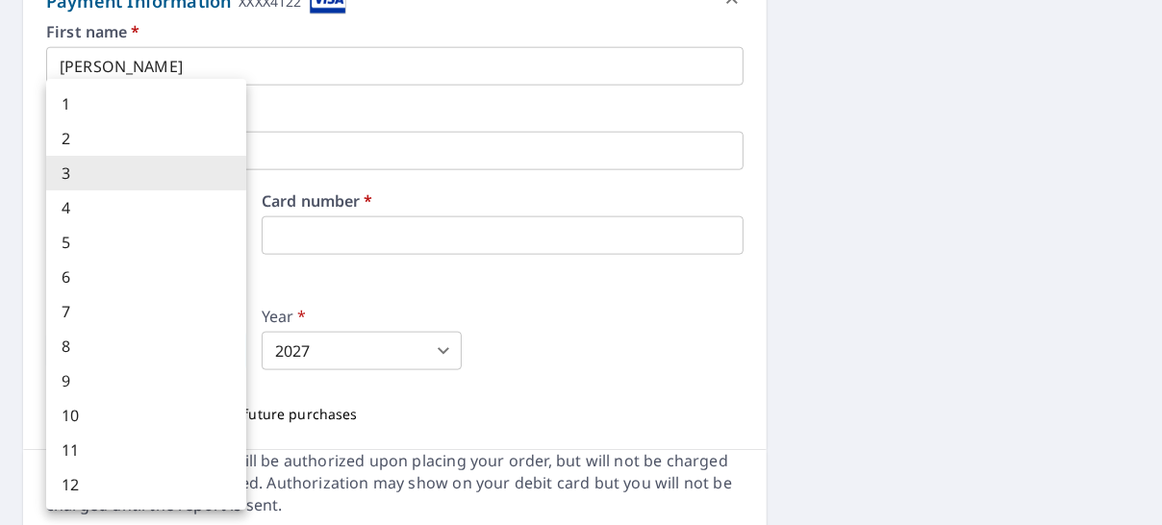
click at [122, 408] on li "10" at bounding box center [146, 415] width 200 height 35
type input "10"
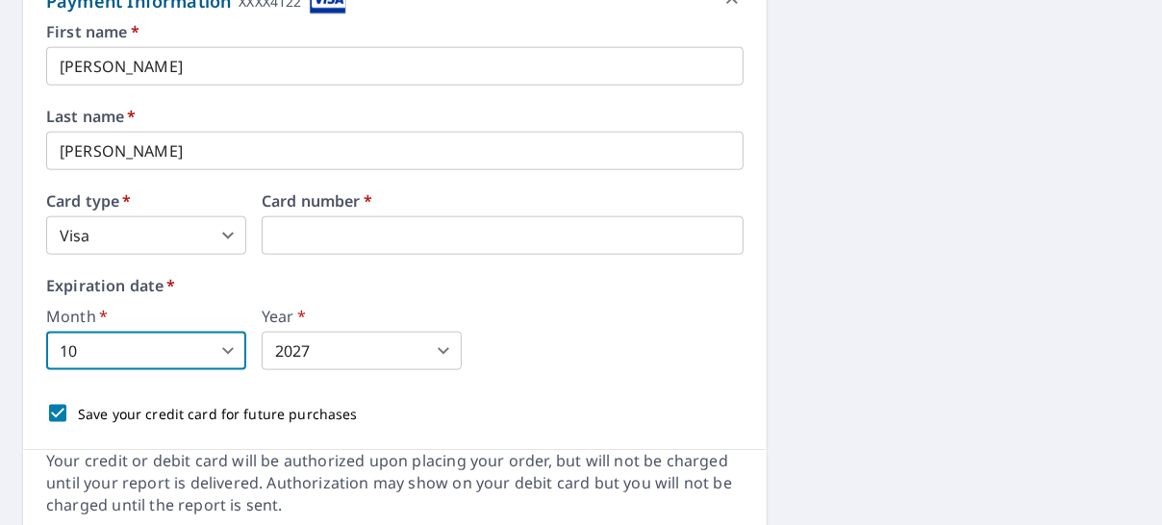
click at [358, 349] on body "RJ RJ Dashboard Order History Cancel Order RJ Dashboard / Finalize Order Finali…" at bounding box center [581, 262] width 1162 height 525
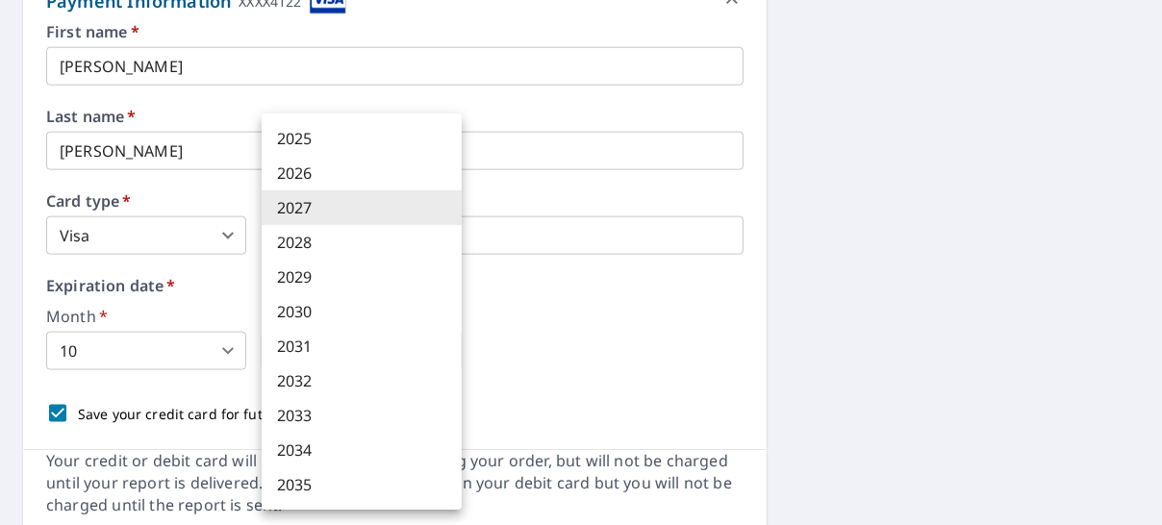
click at [322, 241] on li "2028" at bounding box center [362, 242] width 200 height 35
type input "2028"
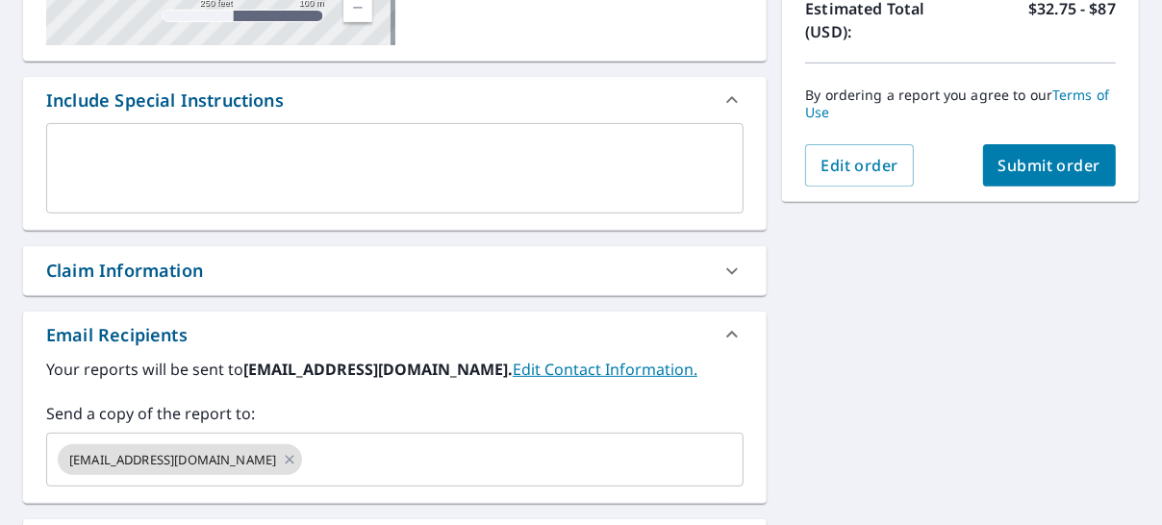
scroll to position [429, 0]
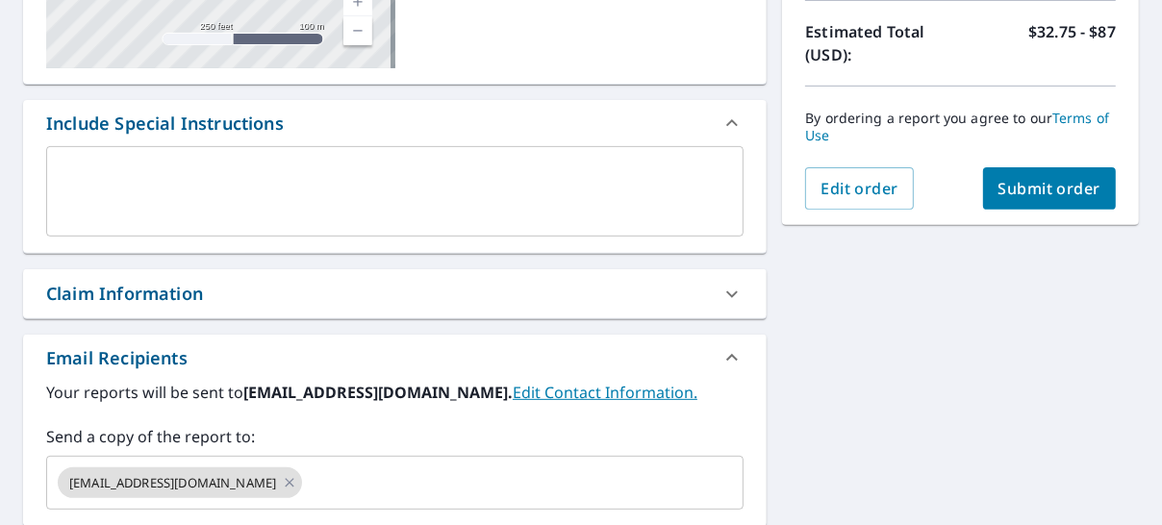
click at [1031, 178] on span "Submit order" at bounding box center [1049, 188] width 103 height 21
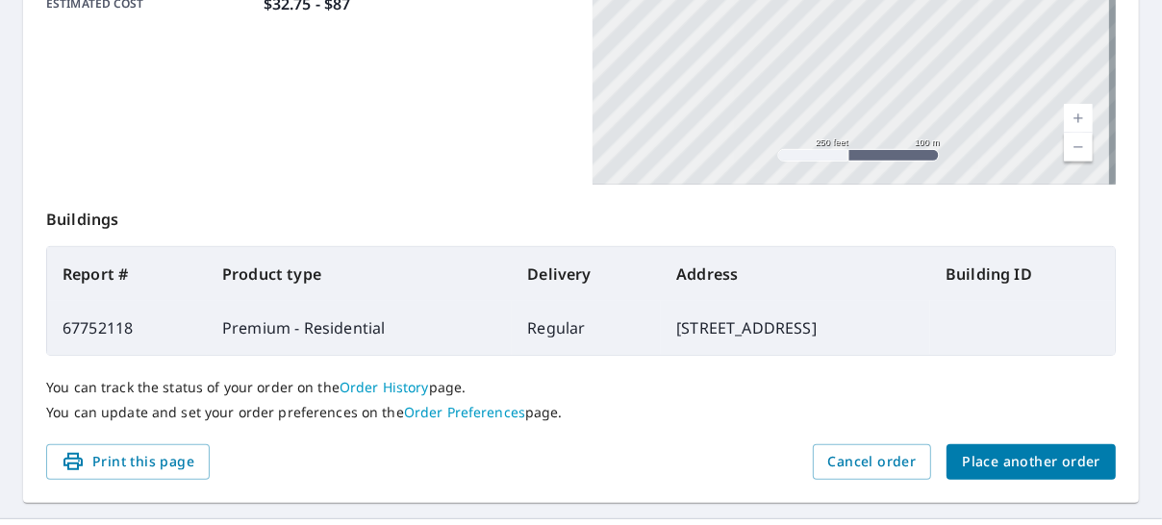
scroll to position [619, 0]
